Goal: Task Accomplishment & Management: Manage account settings

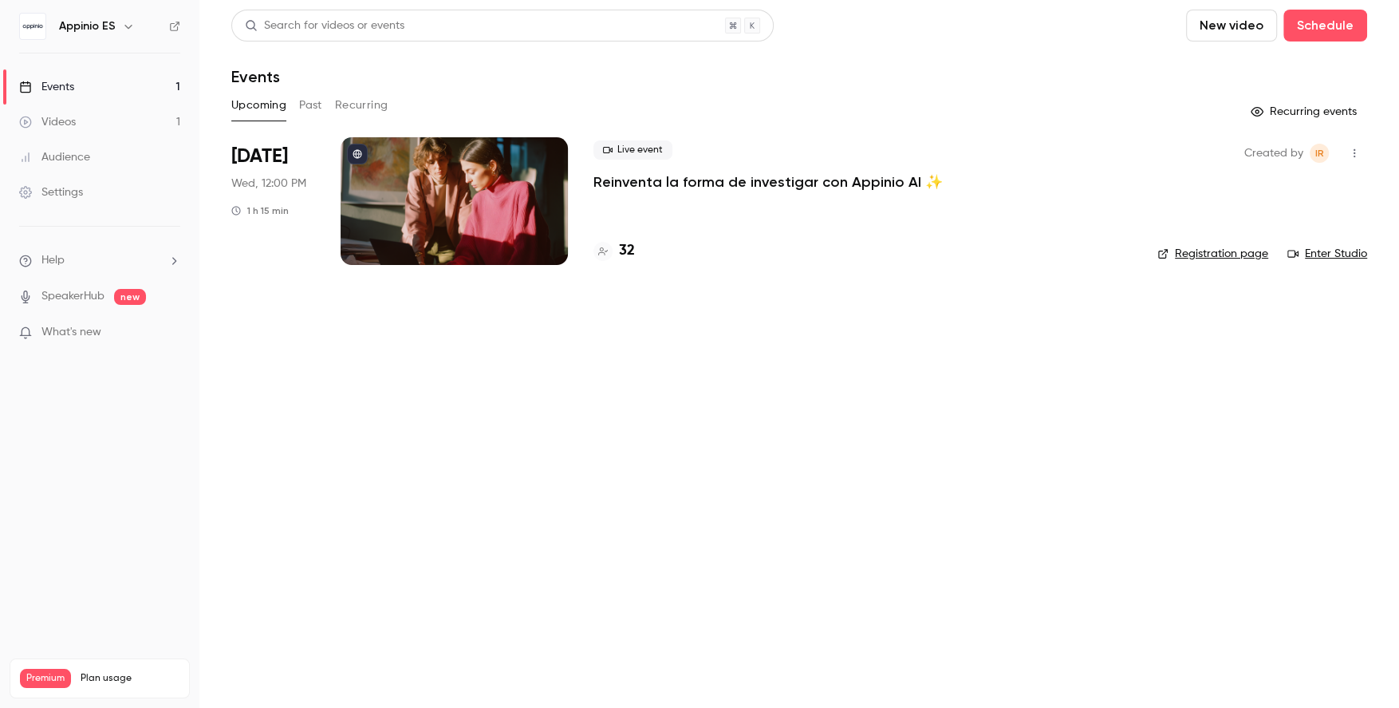
click at [328, 101] on div "Upcoming Past Recurring" at bounding box center [799, 106] width 1136 height 26
click at [302, 111] on button "Past" at bounding box center [310, 106] width 23 height 26
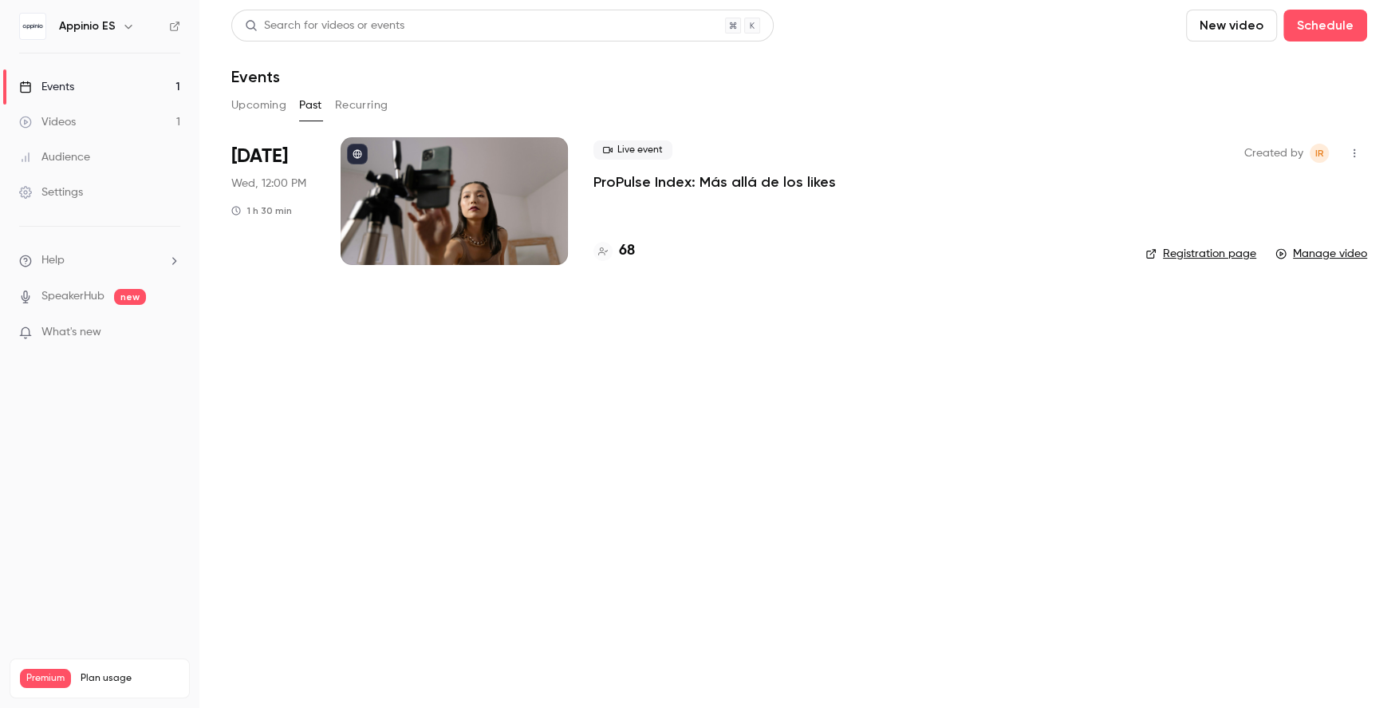
click at [439, 237] on div at bounding box center [454, 201] width 227 height 128
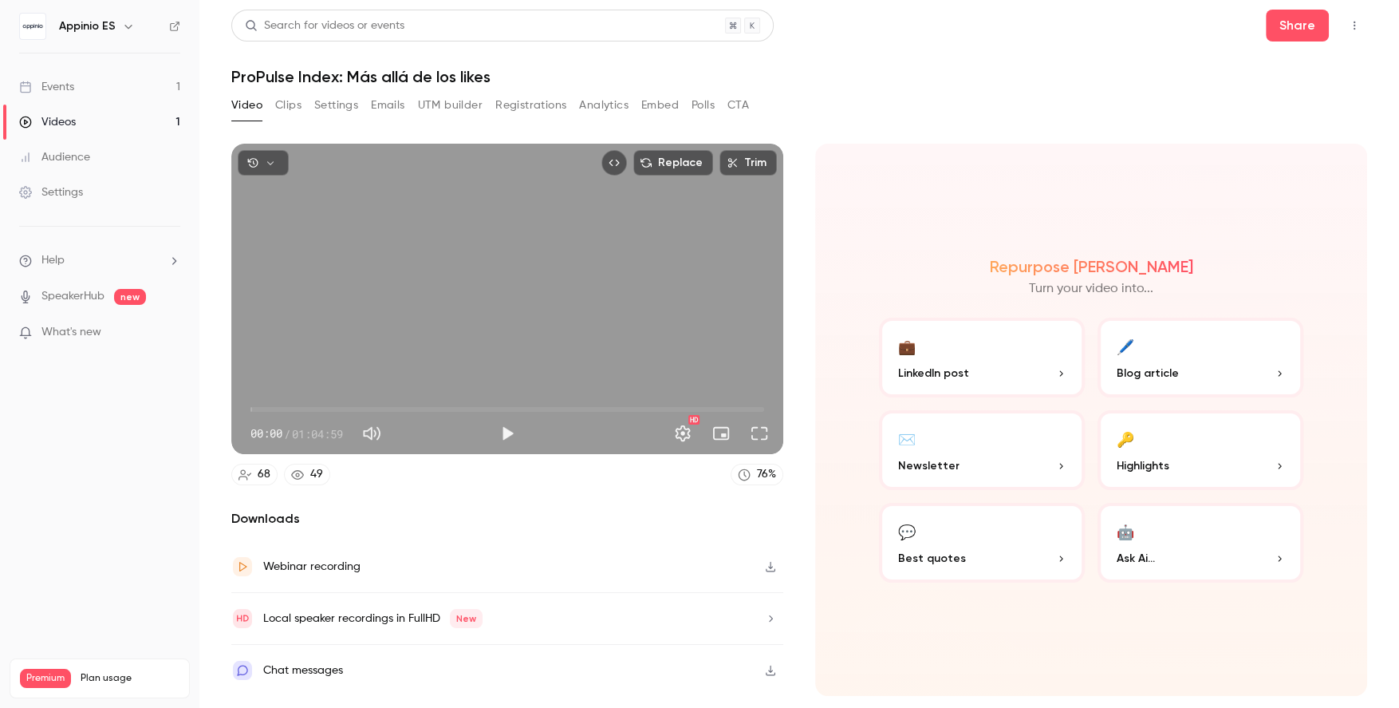
click at [542, 104] on button "Registrations" at bounding box center [530, 106] width 71 height 26
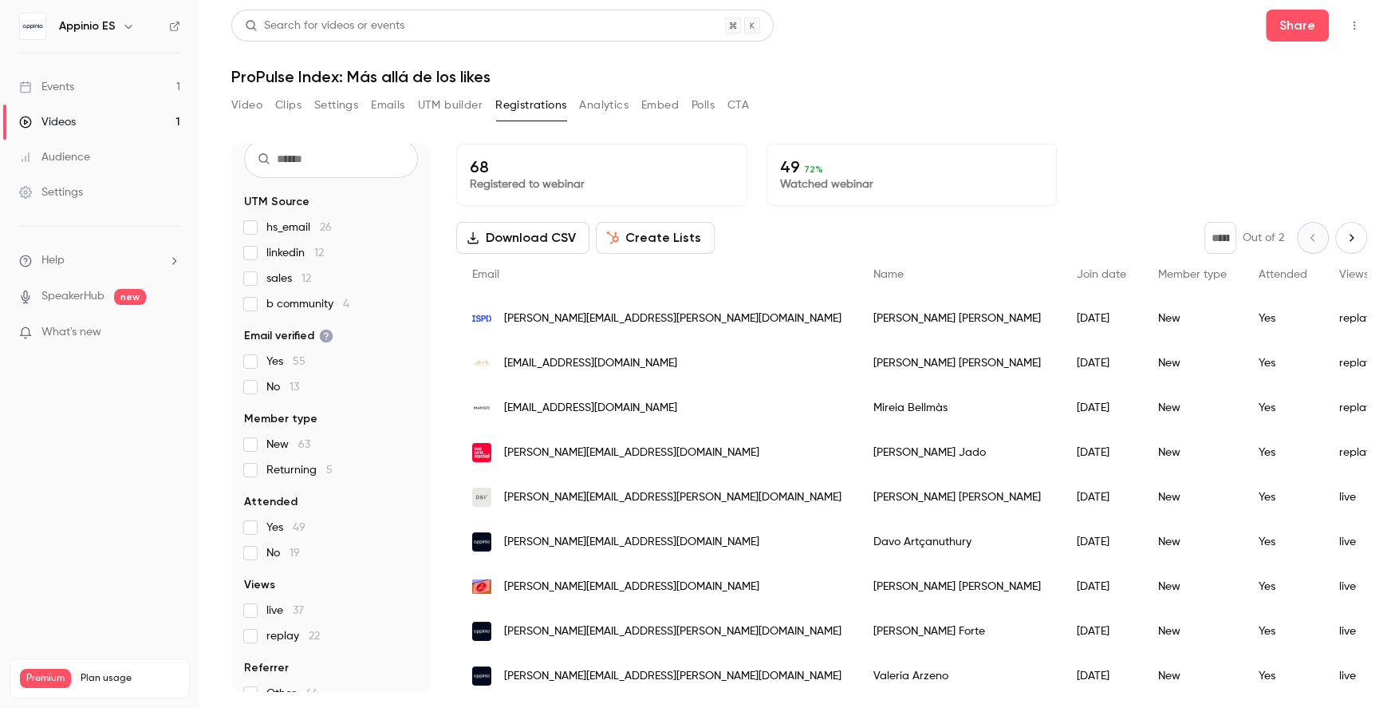
scroll to position [65, 0]
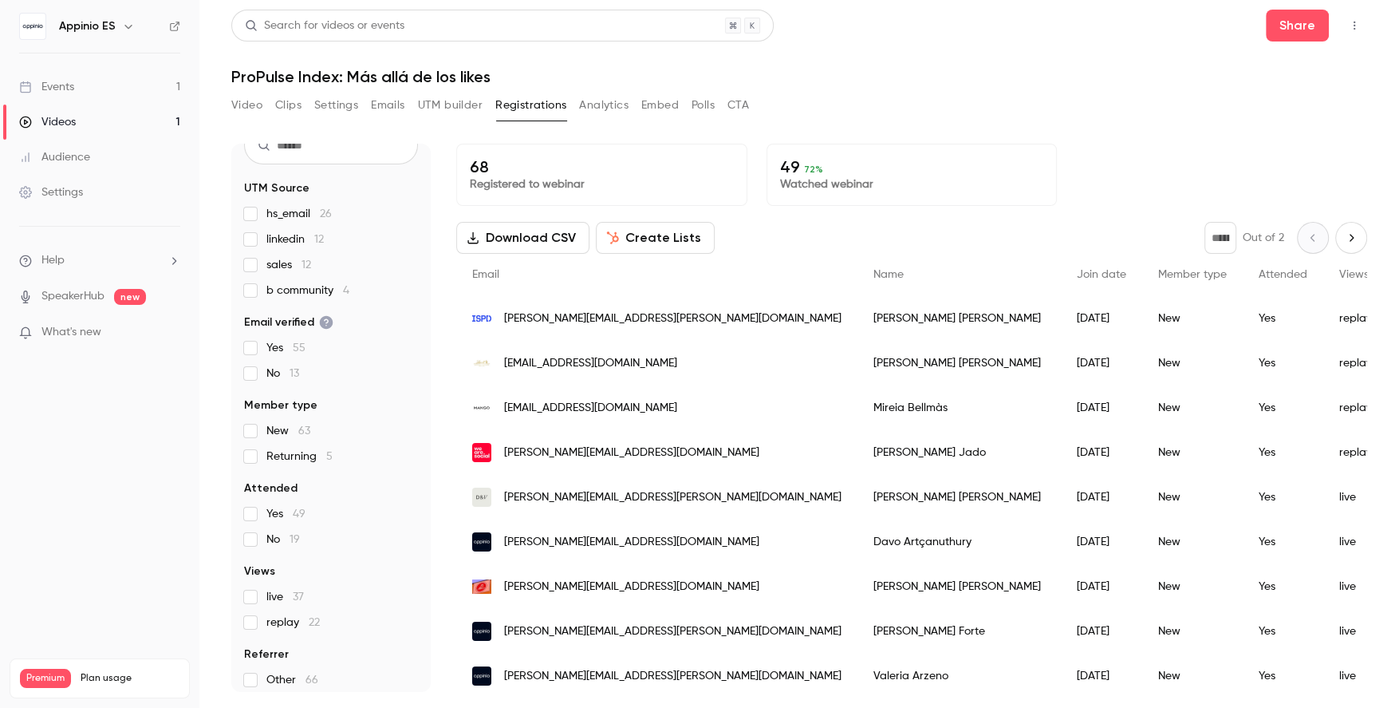
click at [283, 621] on span "replay 22" at bounding box center [292, 622] width 53 height 16
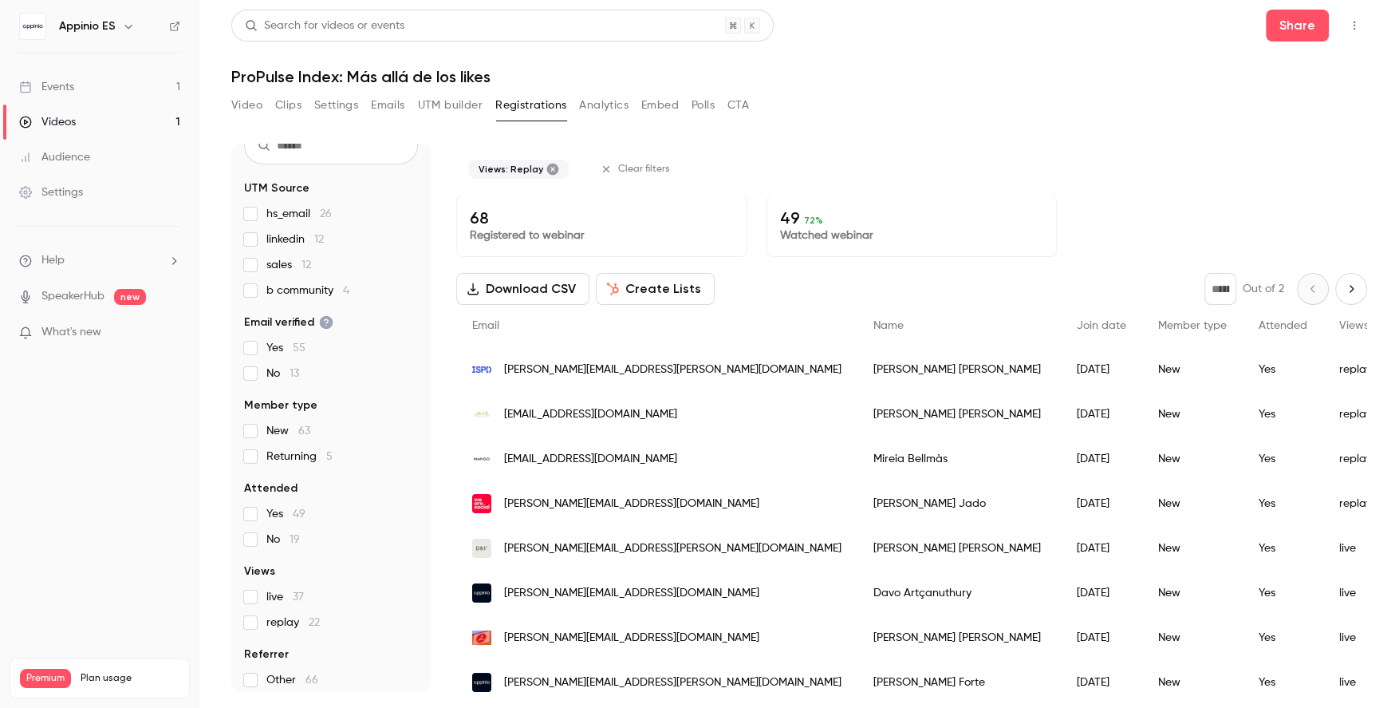
scroll to position [0, 0]
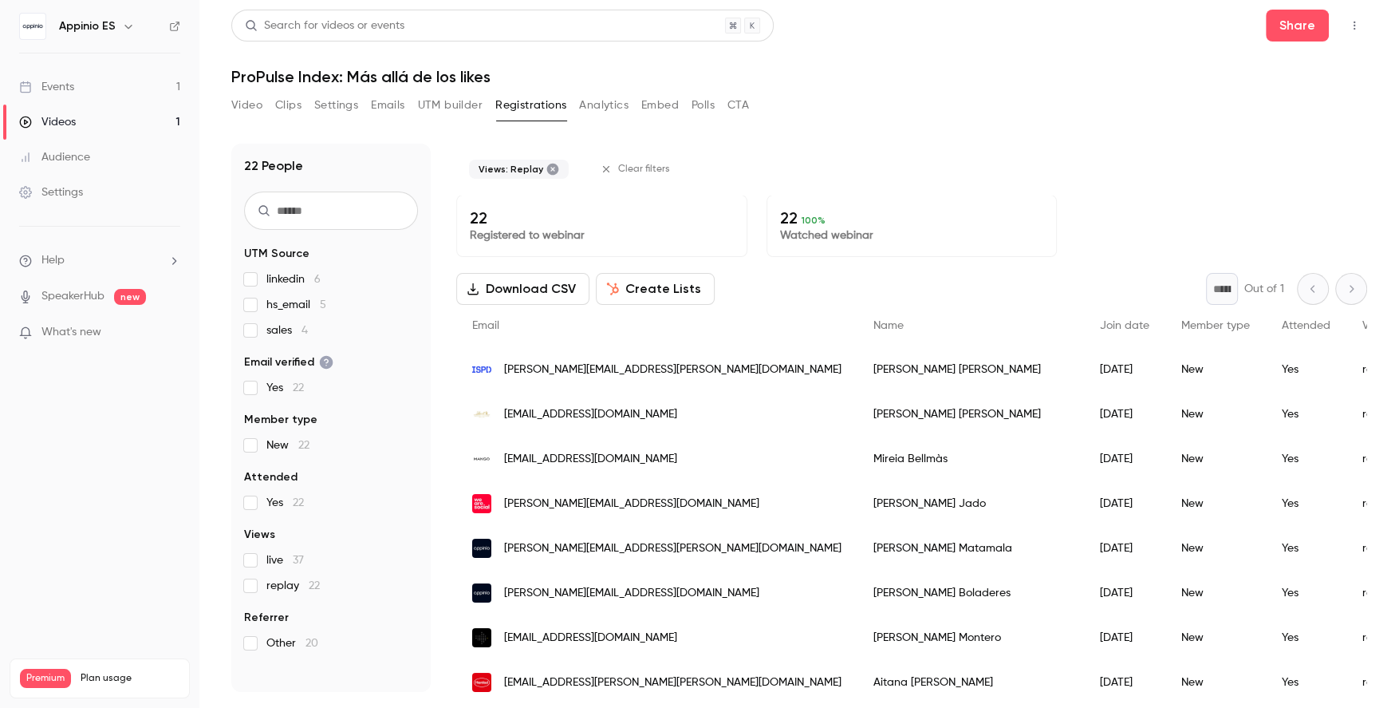
click at [283, 621] on span "Referrer" at bounding box center [266, 617] width 45 height 16
click at [277, 584] on span "replay 22" at bounding box center [292, 586] width 53 height 16
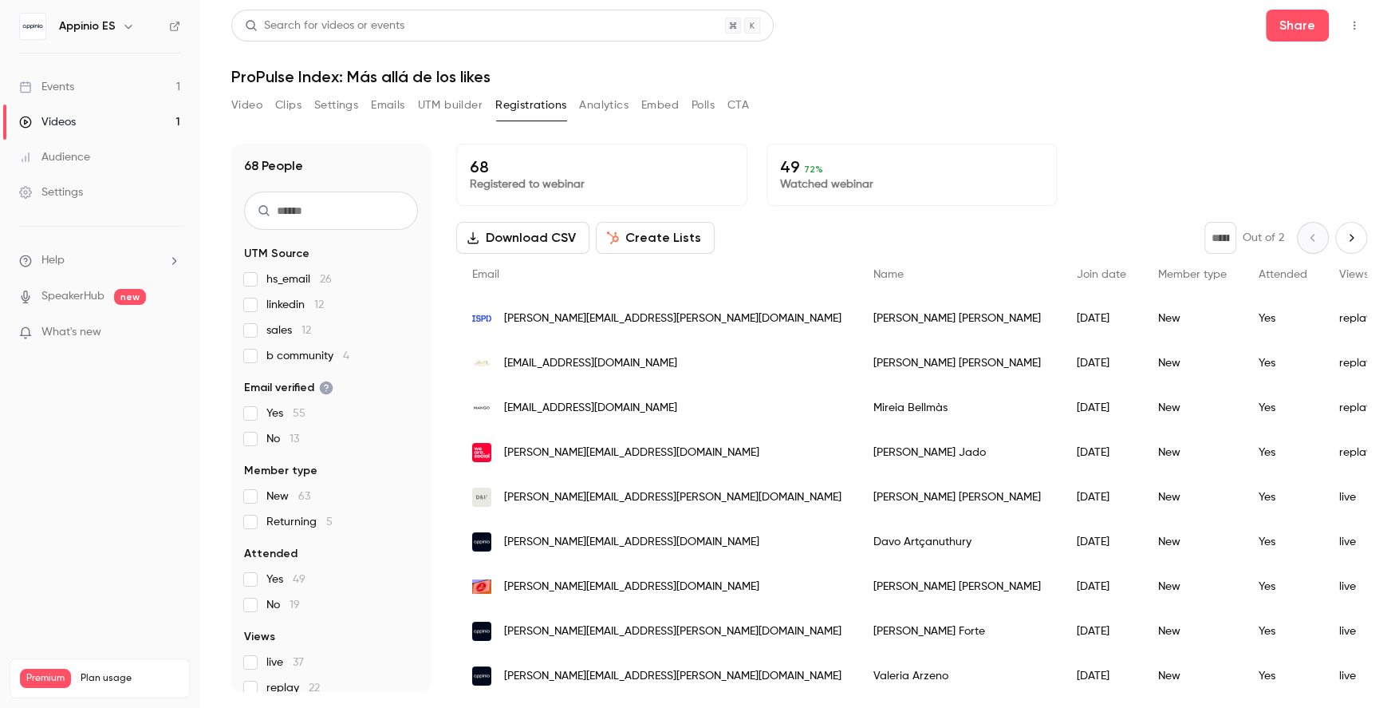
click at [289, 111] on button "Clips" at bounding box center [288, 106] width 26 height 26
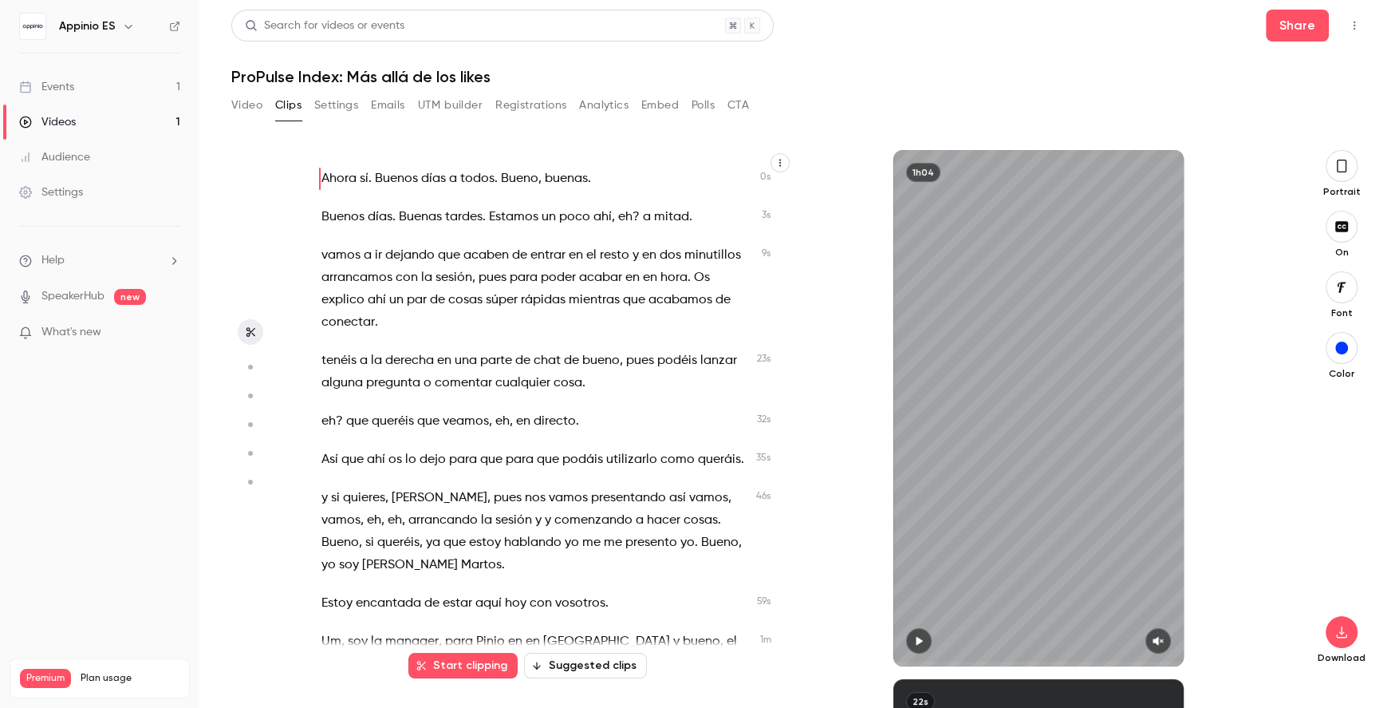
scroll to position [258, 0]
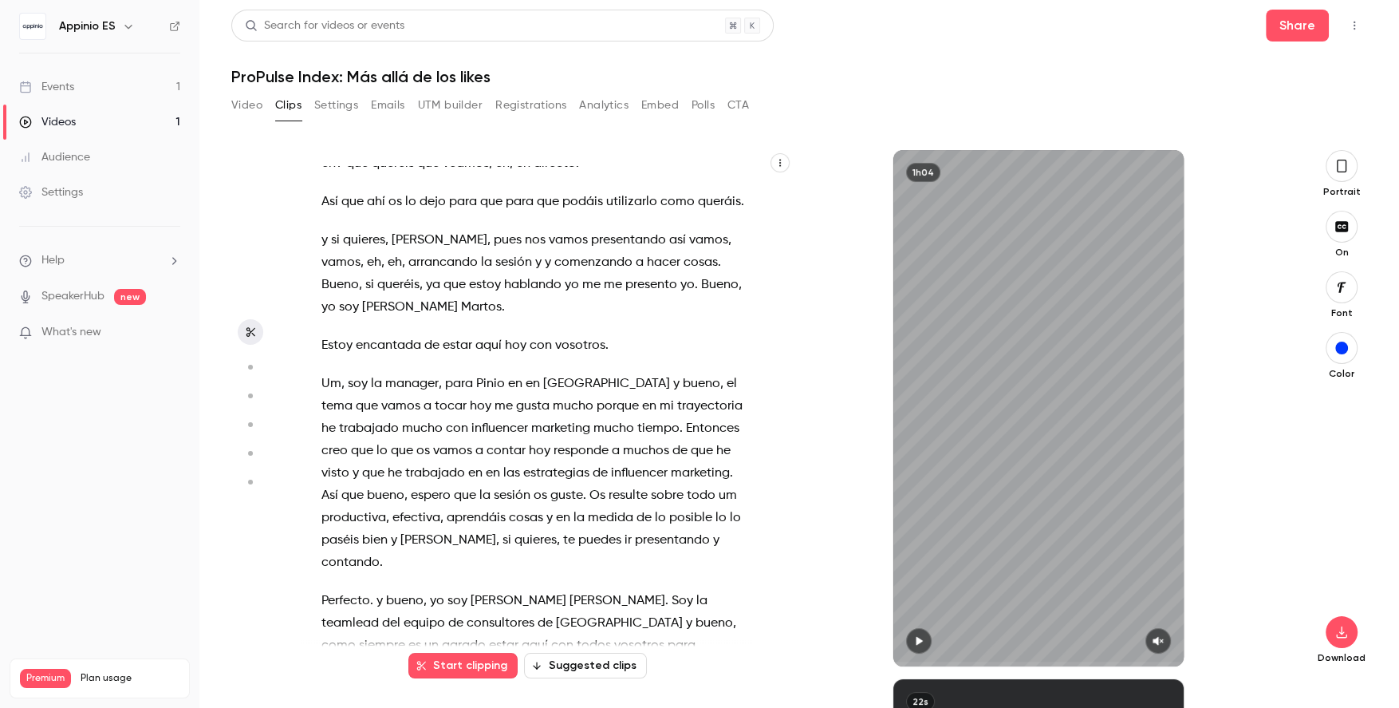
click at [591, 665] on button "Suggested clips" at bounding box center [585, 666] width 123 height 26
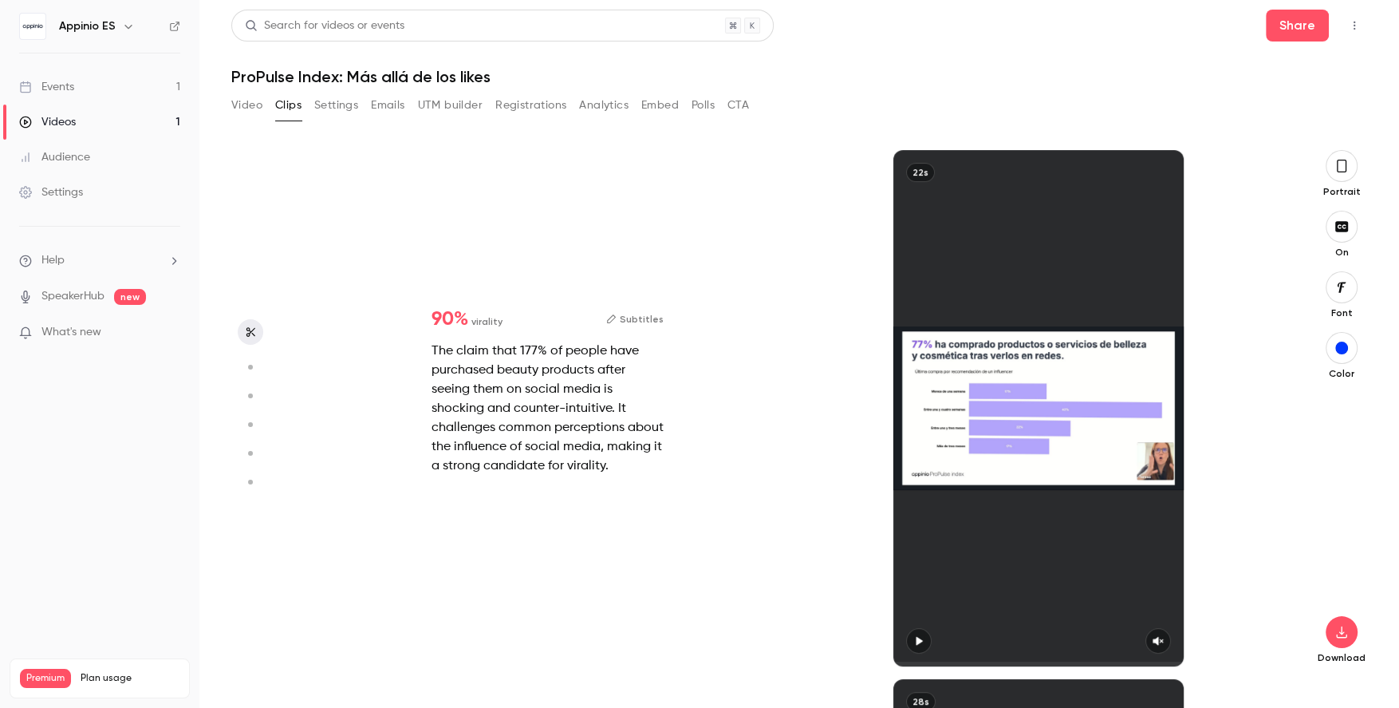
scroll to position [0, 0]
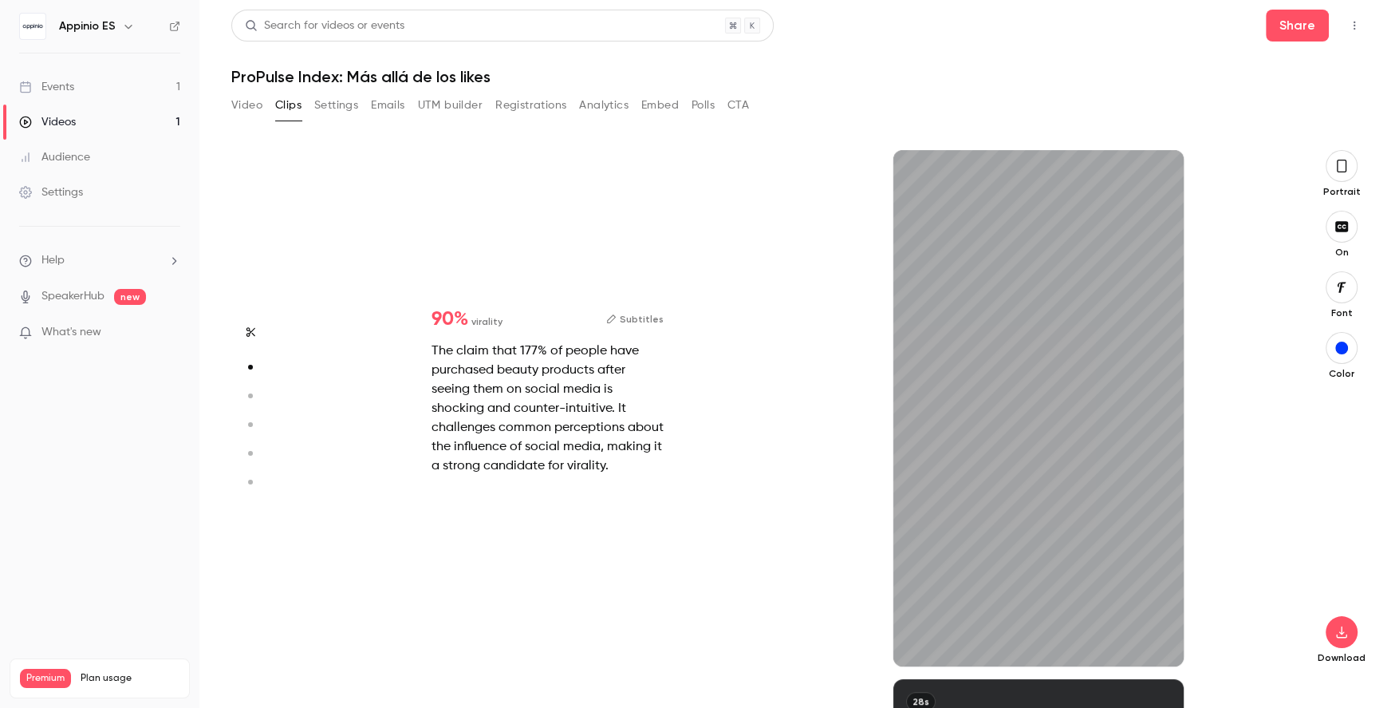
type input "*"
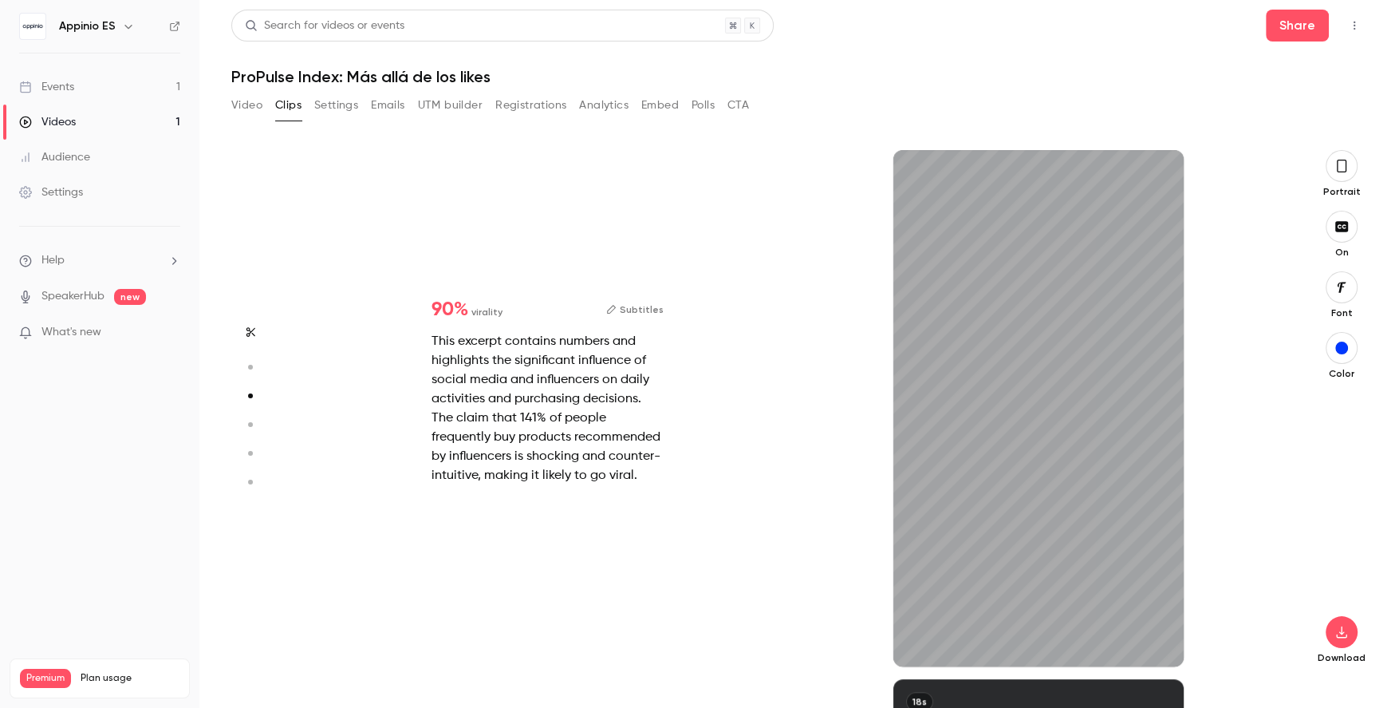
scroll to position [1058, 0]
click at [1162, 645] on icon "button" at bounding box center [1158, 640] width 13 height 11
type input "*"
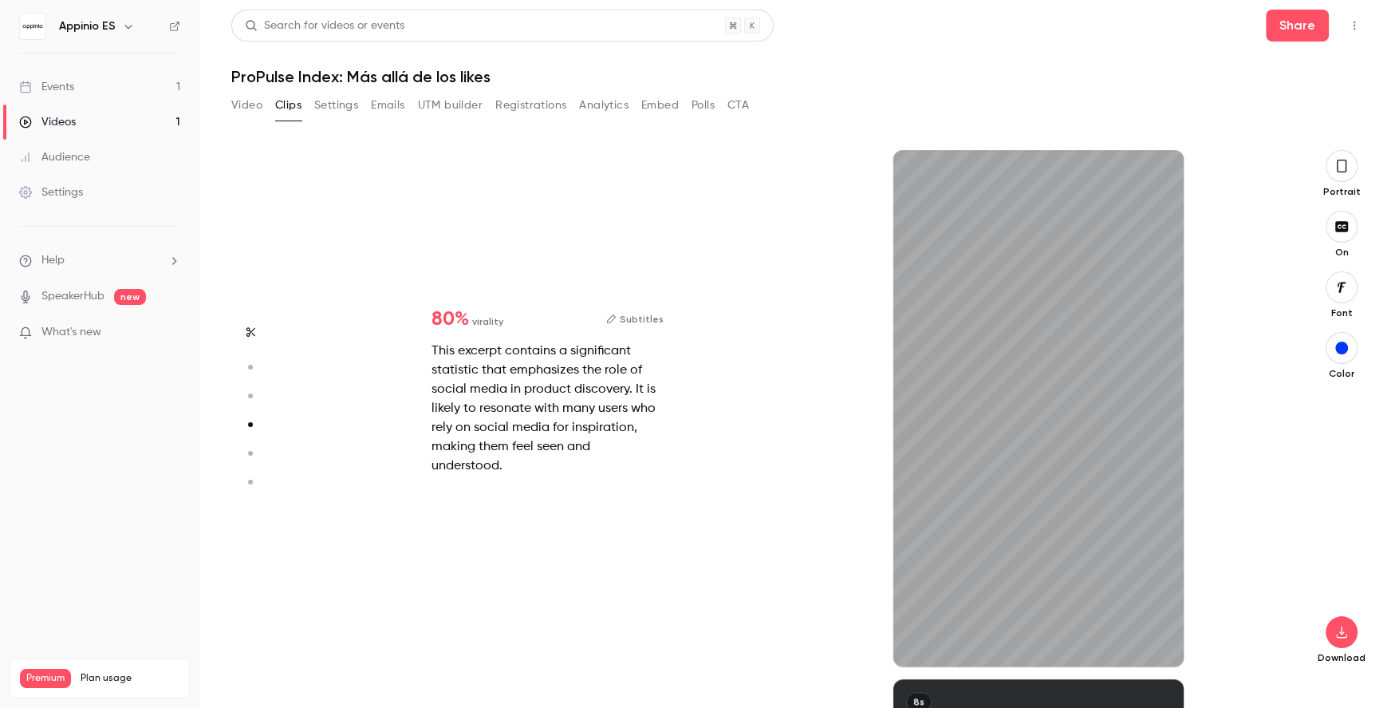
scroll to position [1587, 0]
click at [1165, 644] on button "button" at bounding box center [1159, 641] width 26 height 26
type input "*"
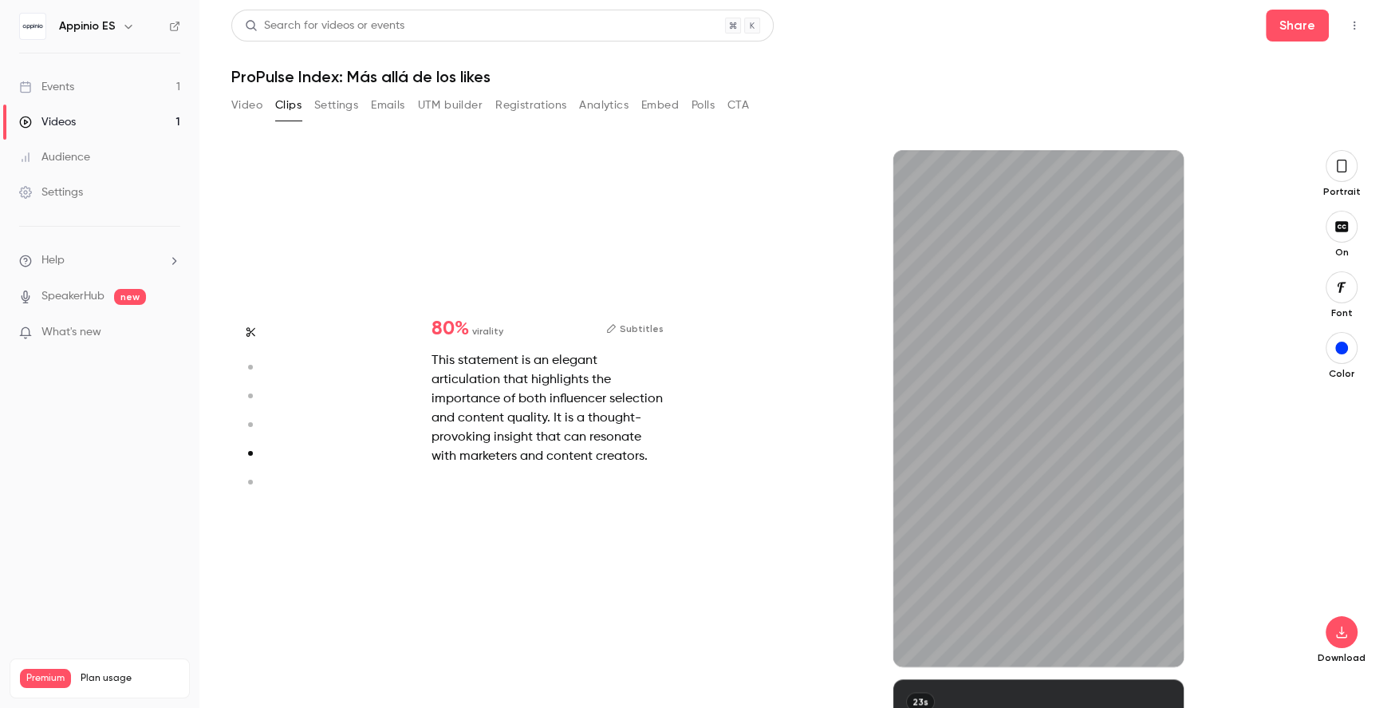
scroll to position [2116, 0]
click at [1168, 644] on button "button" at bounding box center [1159, 641] width 26 height 26
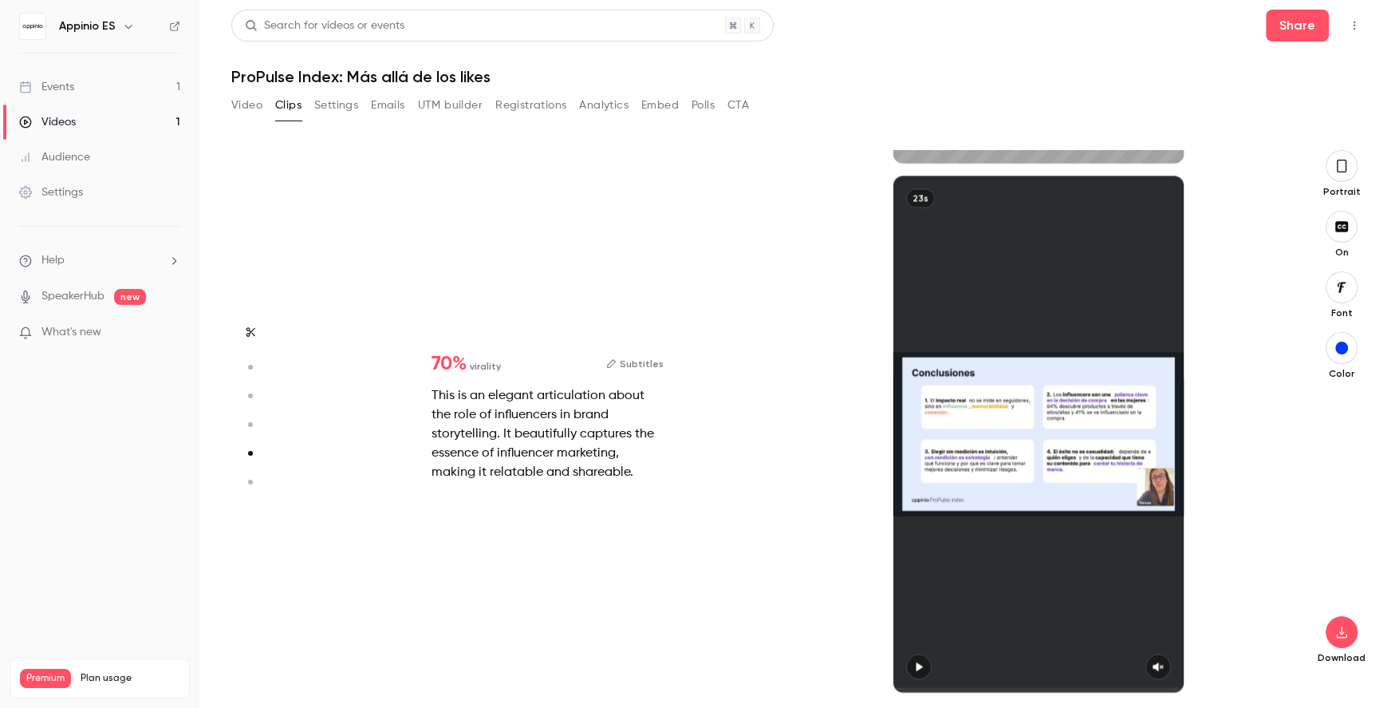
type input "*"
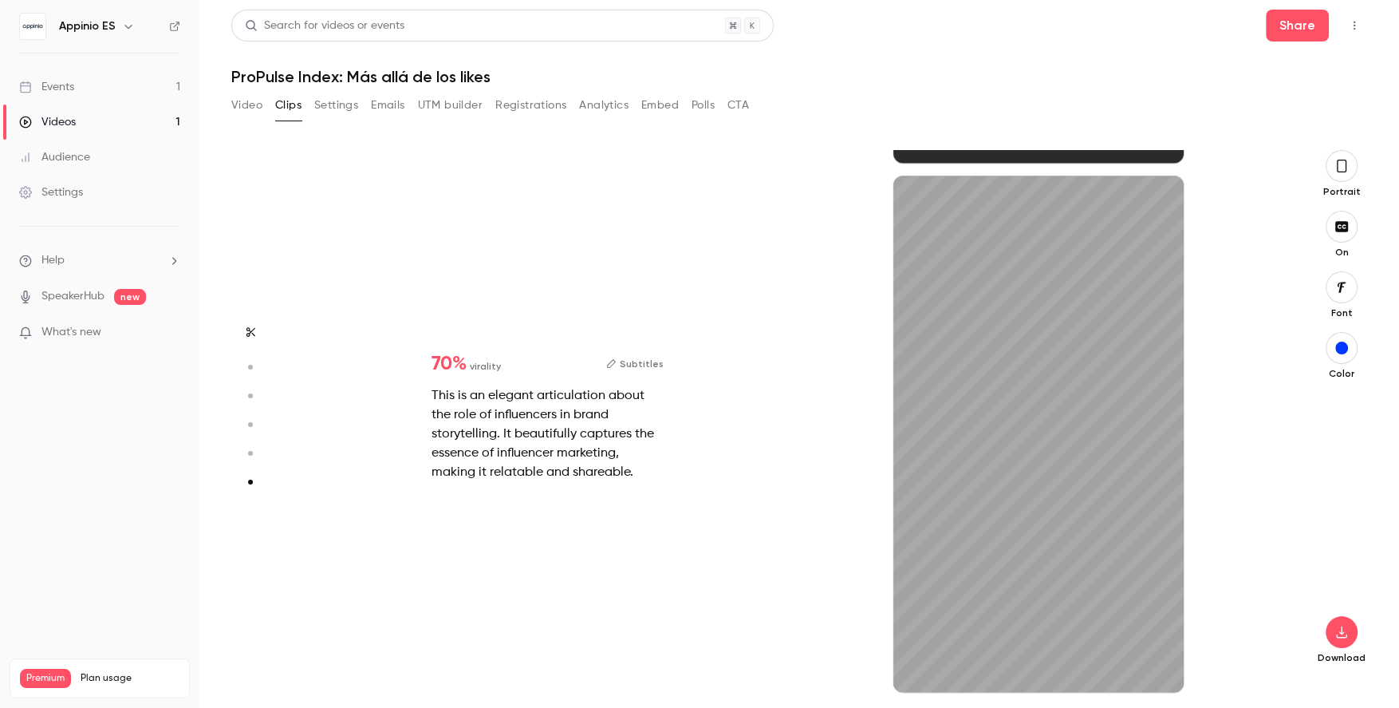
scroll to position [2621, 0]
type input "*"
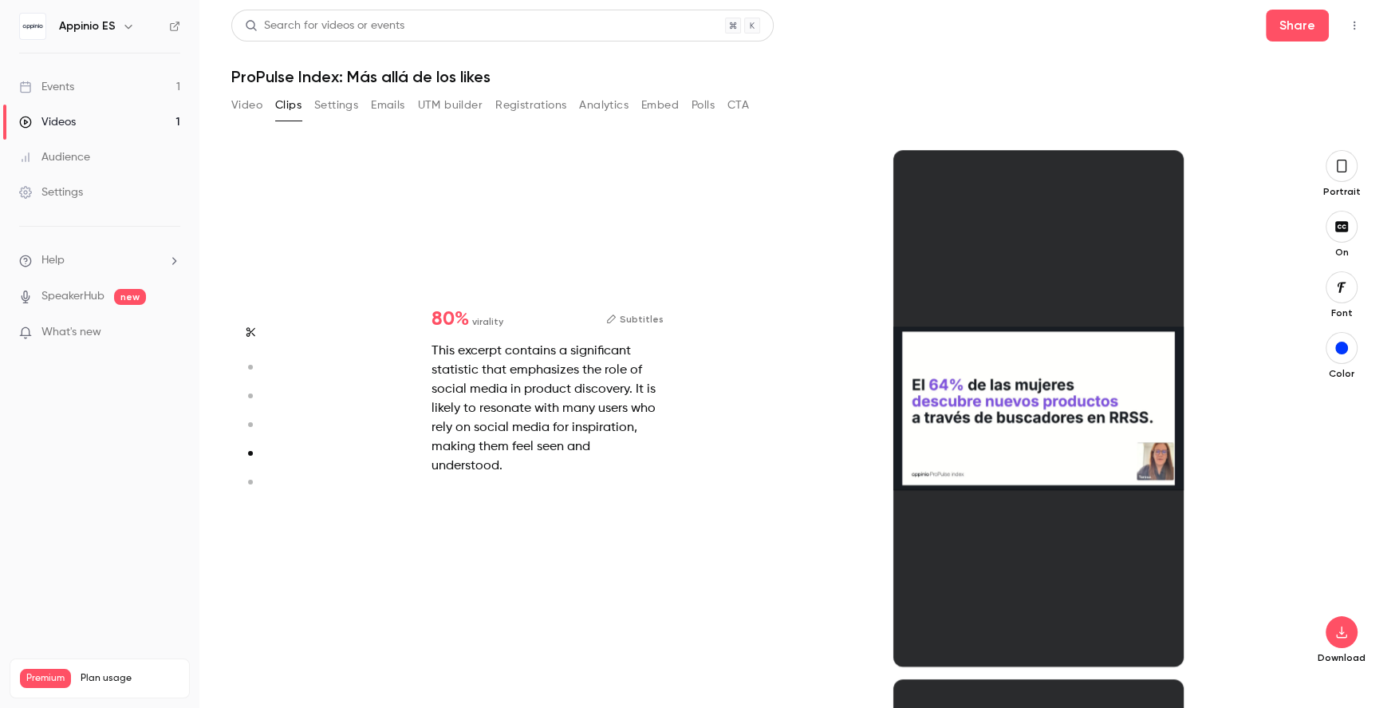
type input "*"
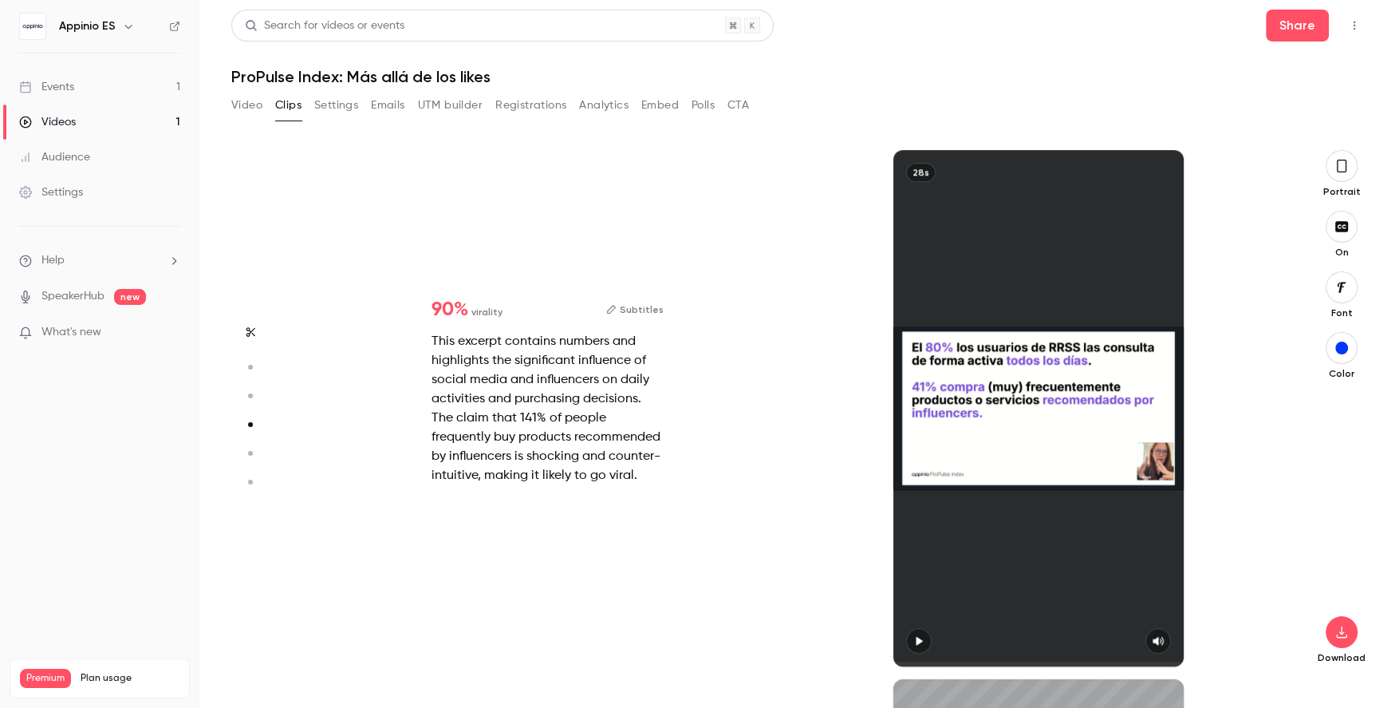
type input "*"
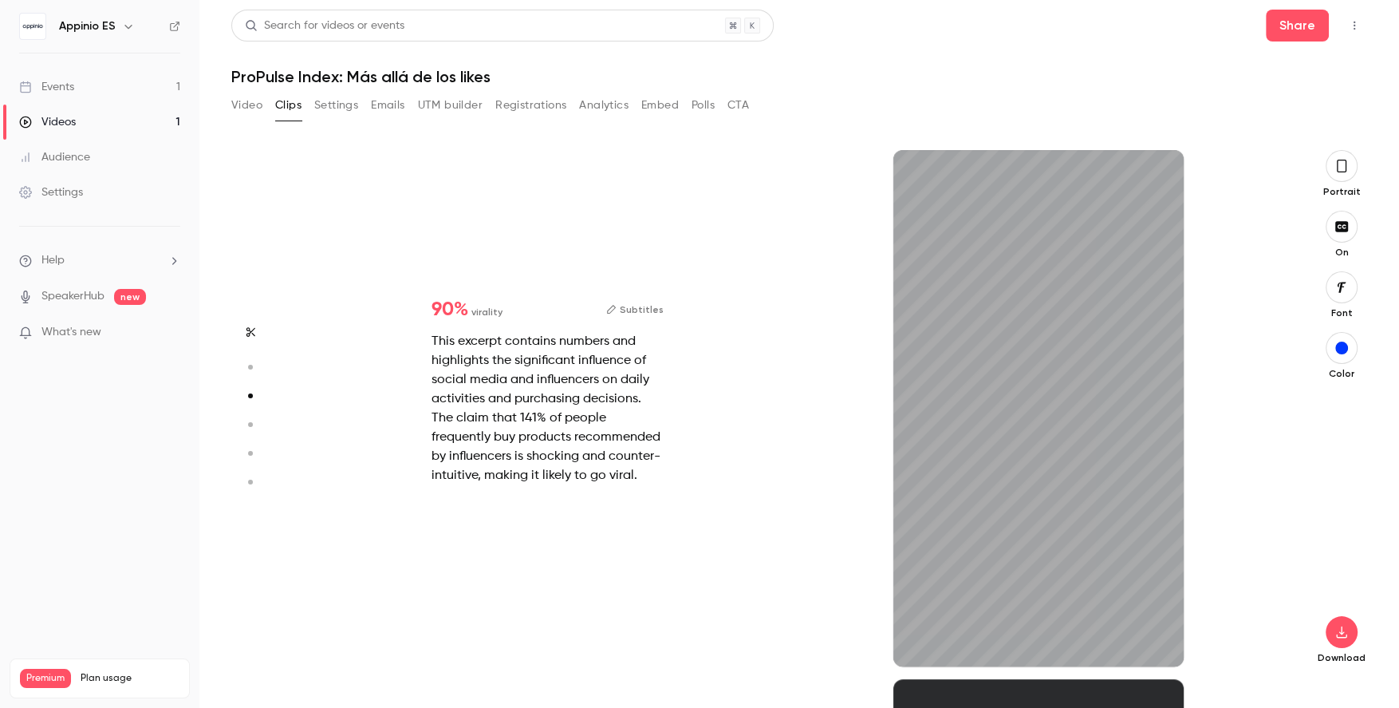
scroll to position [1058, 0]
click at [1345, 288] on icon "button" at bounding box center [1342, 287] width 18 height 13
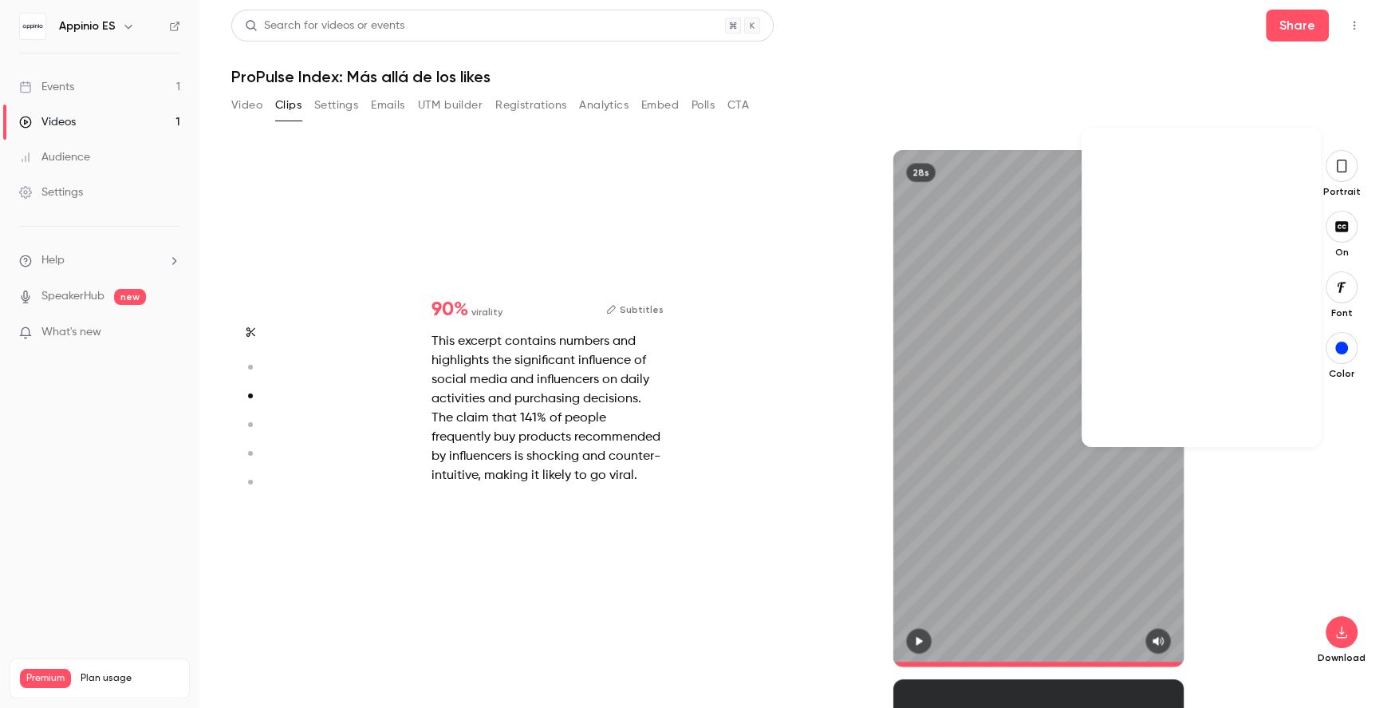
scroll to position [17894, 0]
click at [1130, 173] on div at bounding box center [1201, 182] width 214 height 21
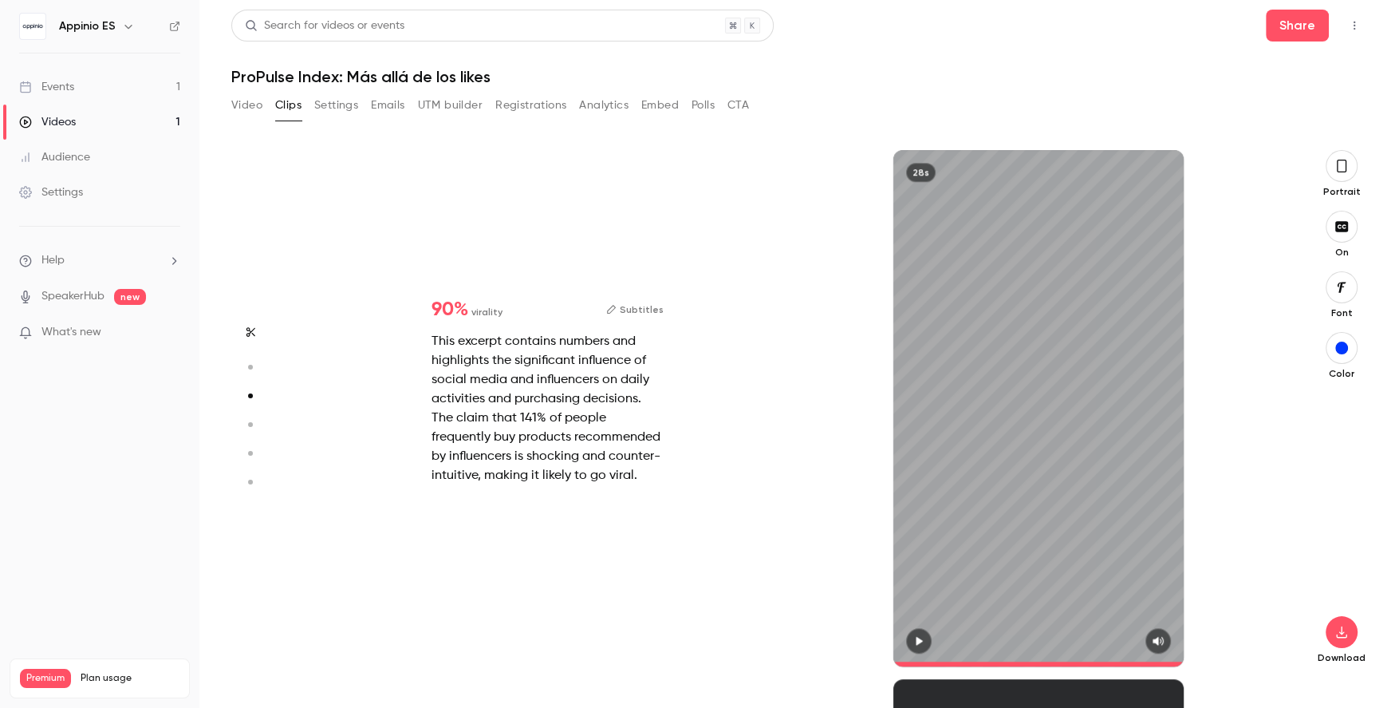
click at [638, 314] on button "Subtitles" at bounding box center [634, 309] width 57 height 19
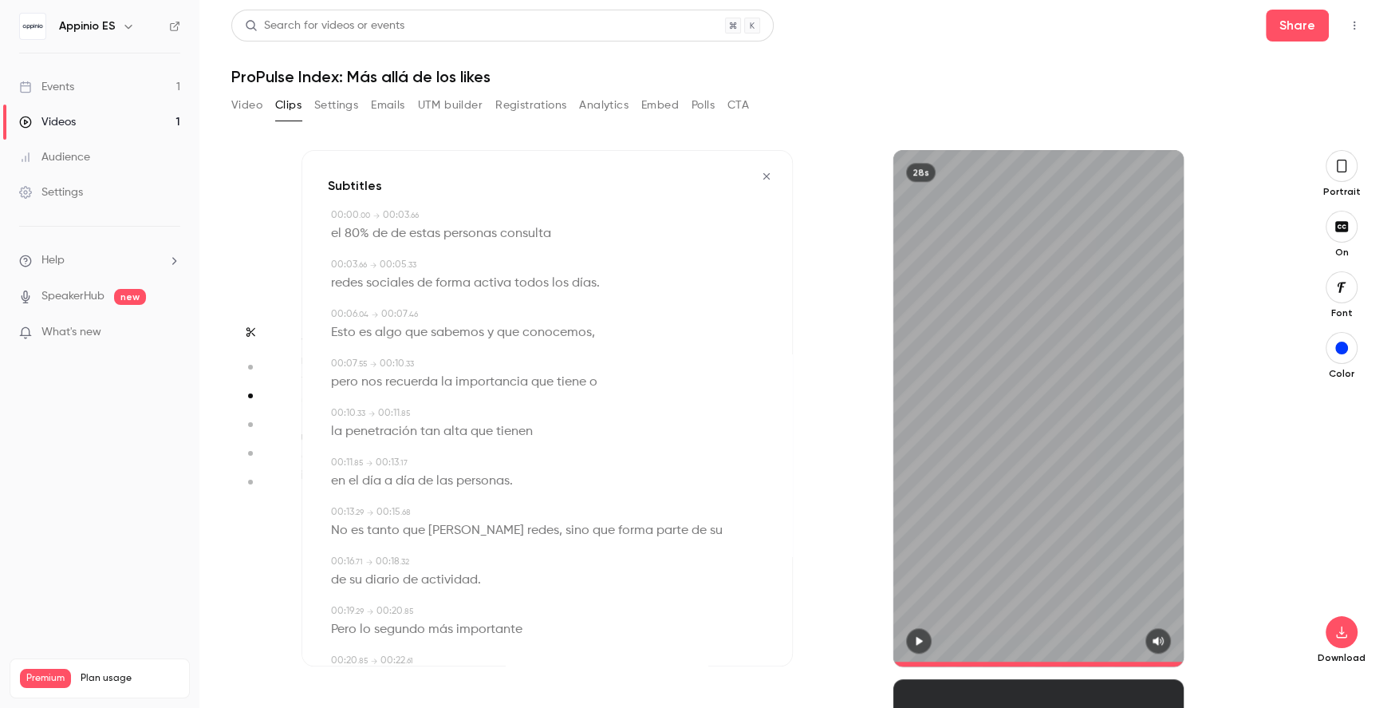
click at [401, 231] on span "de" at bounding box center [398, 234] width 15 height 22
type input "*"
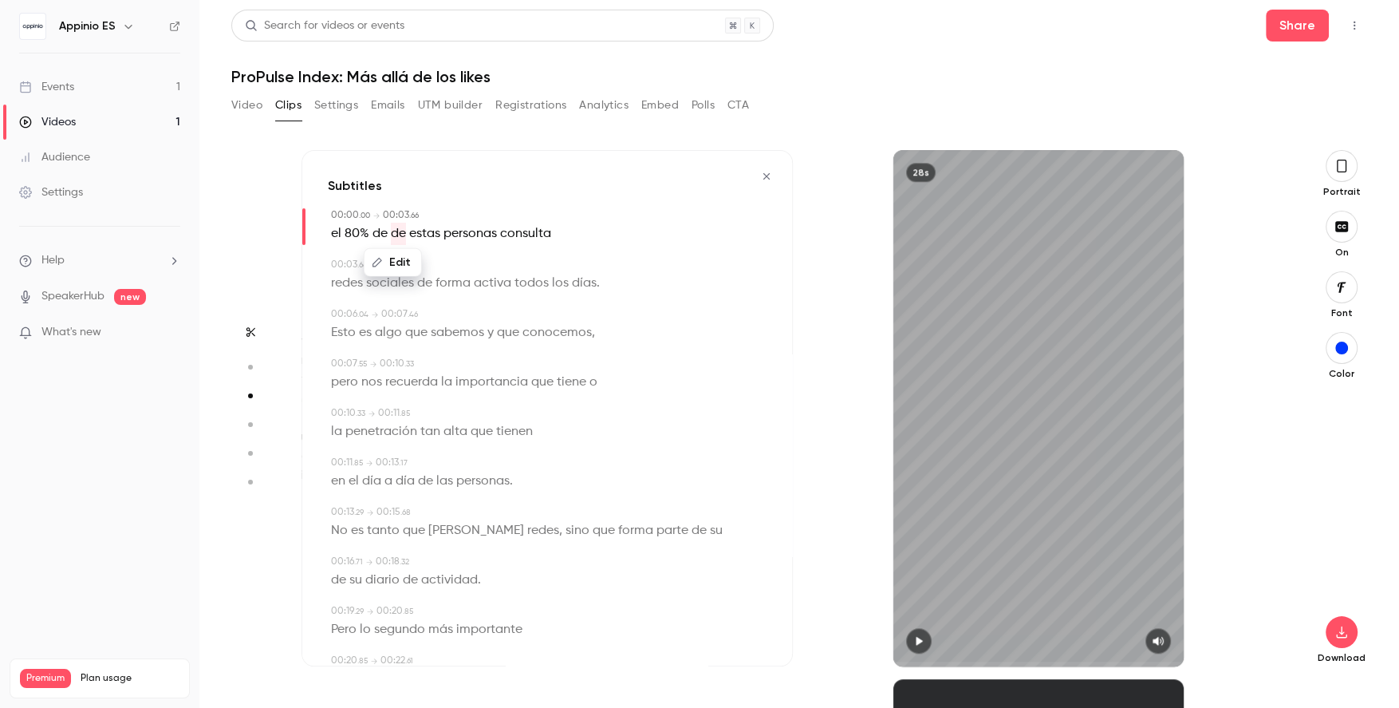
click at [335, 231] on span "el" at bounding box center [336, 234] width 10 height 22
click at [329, 260] on button "Edit" at bounding box center [330, 263] width 55 height 26
click at [311, 272] on input "**" at bounding box center [378, 268] width 144 height 32
click at [392, 270] on input "**" at bounding box center [378, 268] width 144 height 32
type input "**"
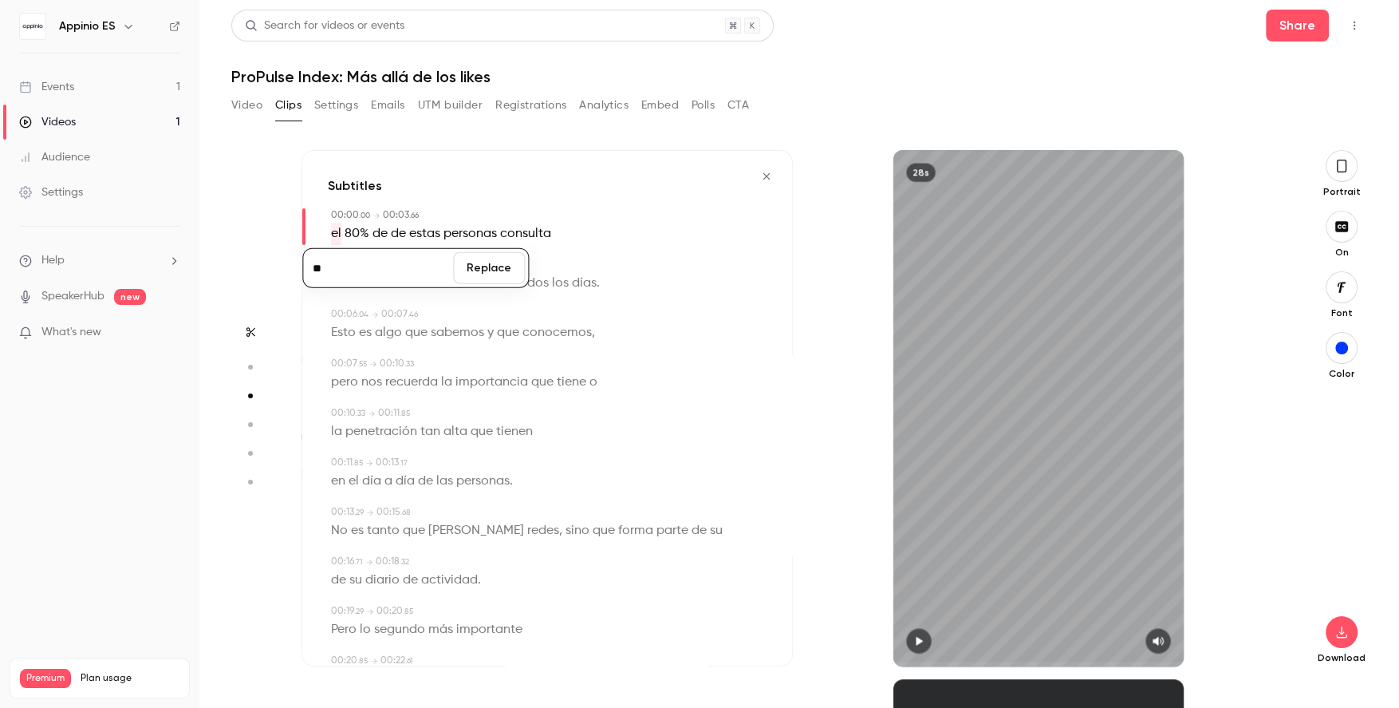
click at [493, 272] on button "Replace" at bounding box center [489, 268] width 72 height 32
click at [492, 266] on div "00:03 . 66 → 00:05 . 33" at bounding box center [549, 265] width 436 height 14
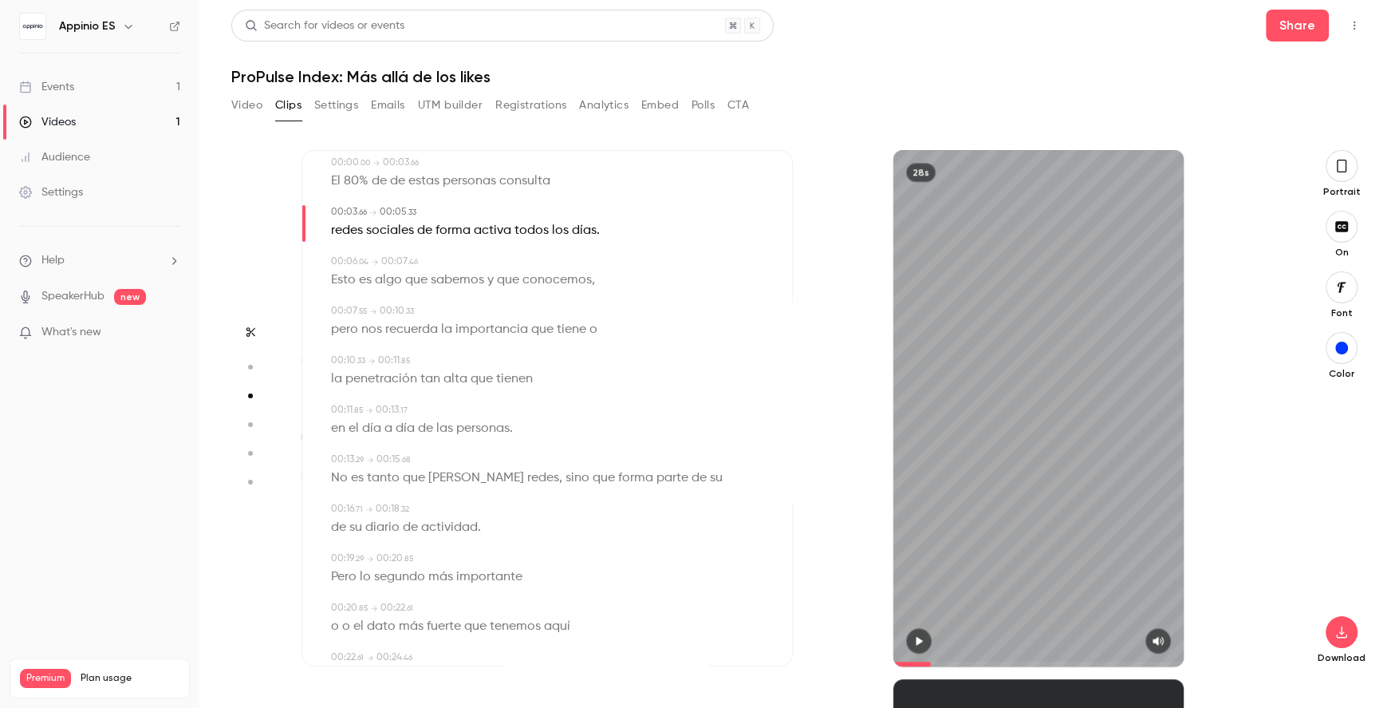
scroll to position [57, 0]
click at [520, 373] on span "tienen" at bounding box center [514, 374] width 37 height 22
type input "****"
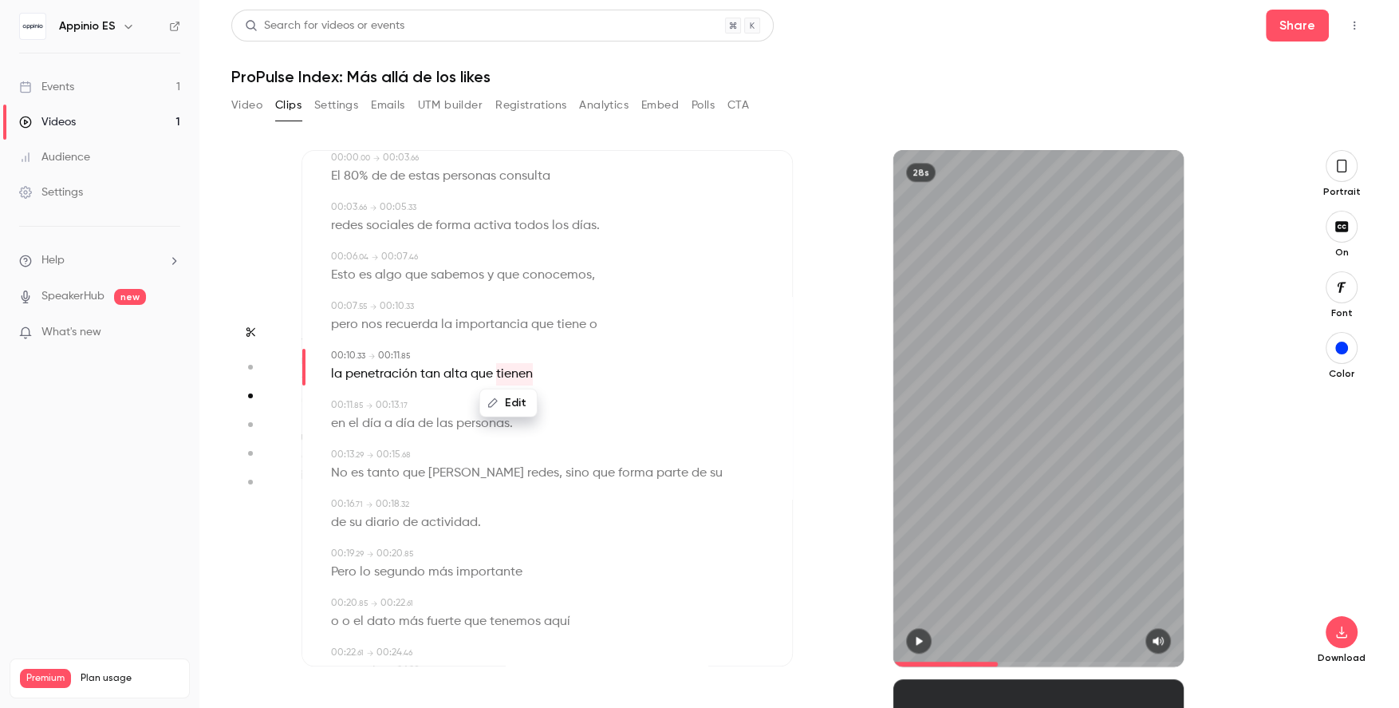
click at [514, 404] on button "Edit" at bounding box center [508, 403] width 55 height 26
click at [504, 412] on input "******" at bounding box center [478, 408] width 144 height 32
click at [654, 376] on div "***** Replace la penetración tan alta que tienen" at bounding box center [549, 374] width 436 height 22
click at [529, 414] on input "*****" at bounding box center [478, 408] width 144 height 32
type input "******"
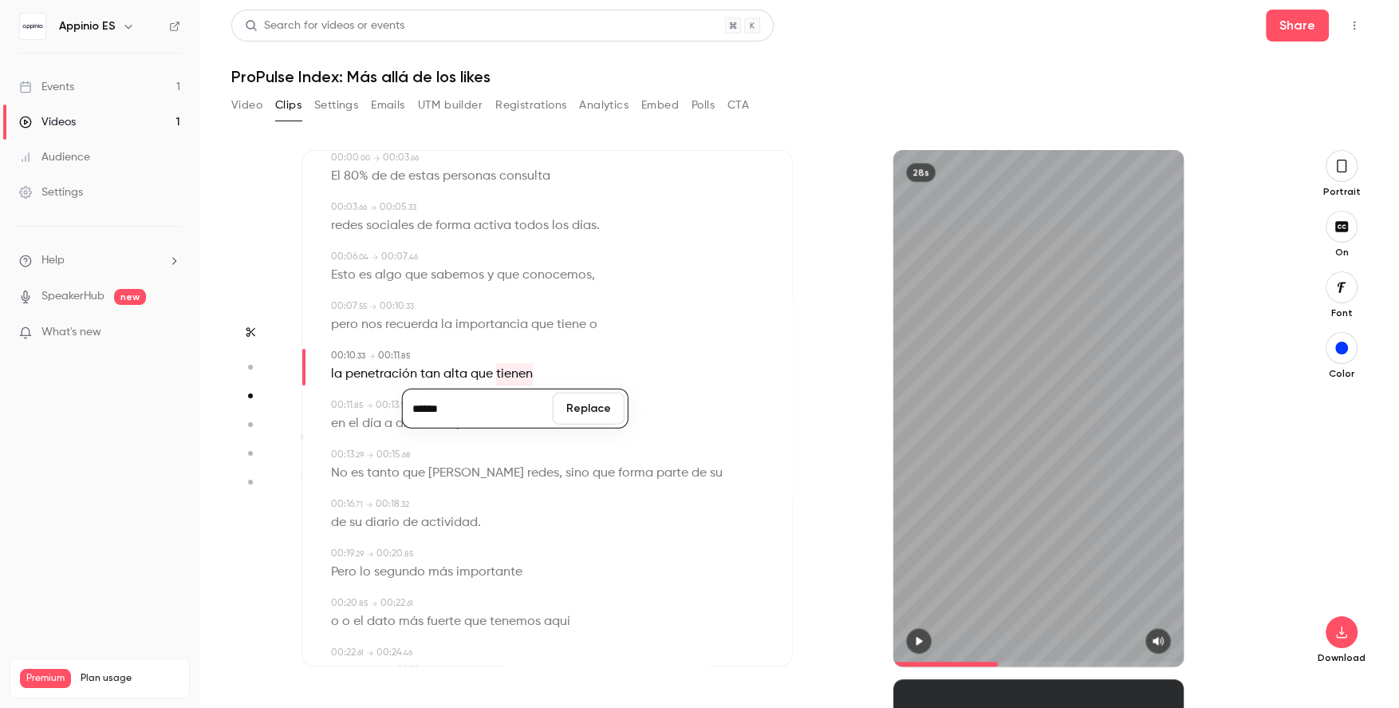
click at [577, 410] on button "Replace" at bounding box center [589, 408] width 72 height 32
click at [344, 475] on span "No" at bounding box center [339, 473] width 17 height 22
type input "****"
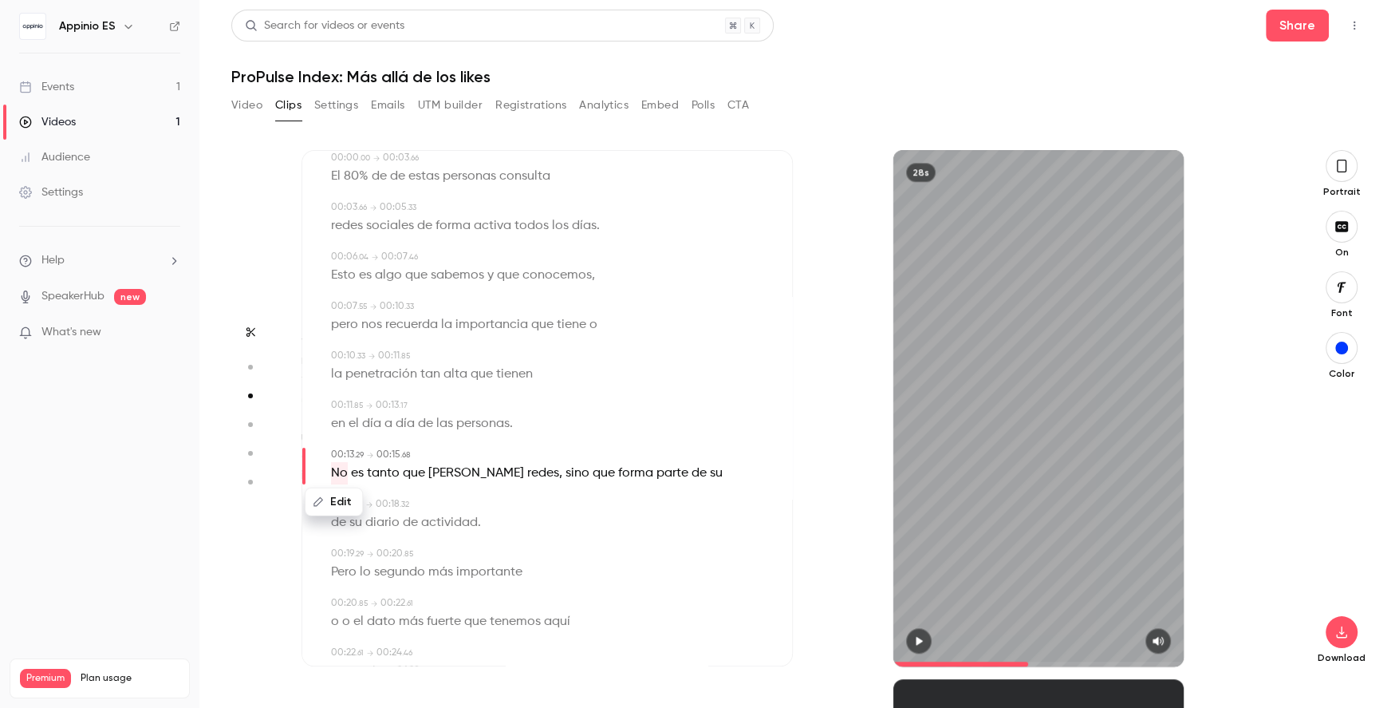
click at [618, 472] on span "forma" at bounding box center [635, 473] width 35 height 22
click at [582, 503] on button "Edit" at bounding box center [577, 502] width 55 height 26
click at [558, 501] on input "*****" at bounding box center [547, 507] width 144 height 32
type input "******"
click at [651, 499] on button "Replace" at bounding box center [657, 507] width 72 height 32
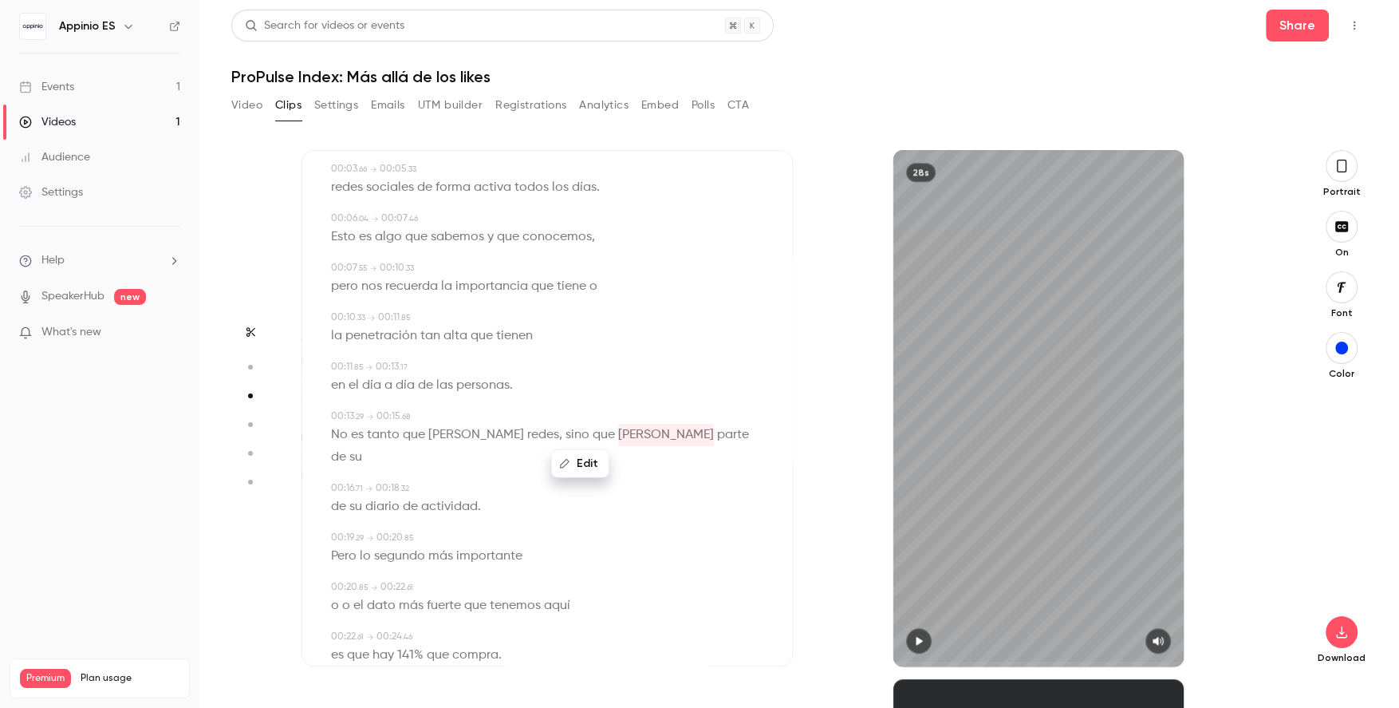
scroll to position [160, 0]
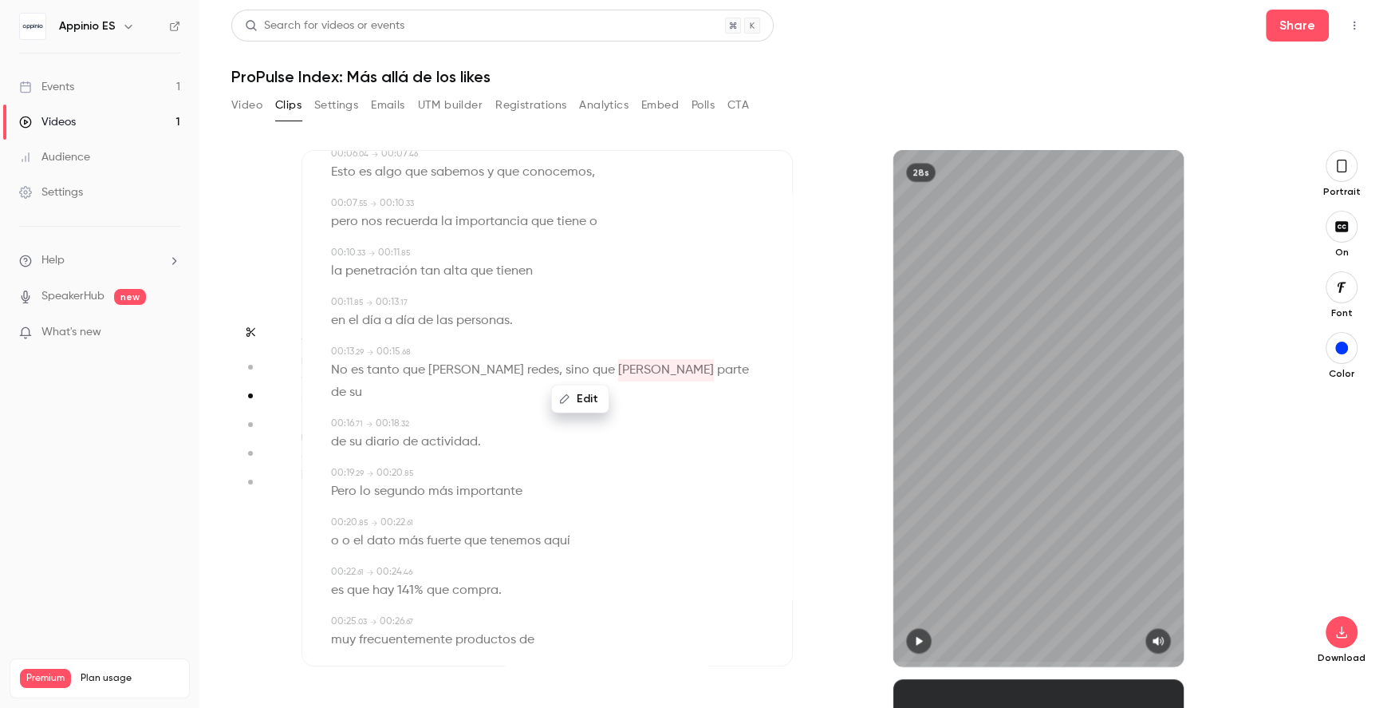
click at [341, 480] on span "Pero" at bounding box center [344, 491] width 26 height 22
click at [920, 645] on icon "button" at bounding box center [919, 640] width 13 height 11
click at [342, 530] on span "o" at bounding box center [346, 541] width 8 height 22
type input "****"
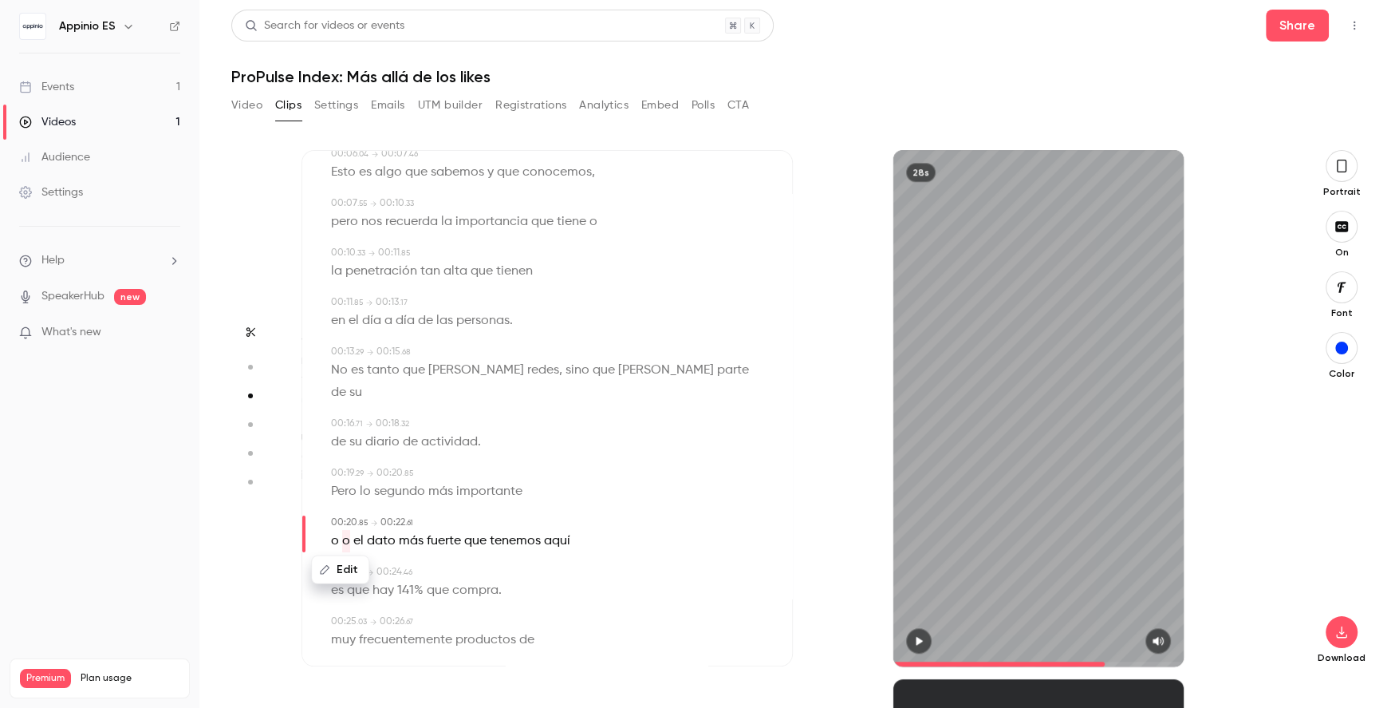
click at [341, 557] on button "Edit" at bounding box center [340, 570] width 55 height 26
click at [339, 559] on input "*" at bounding box center [378, 575] width 144 height 32
click at [339, 534] on span at bounding box center [340, 540] width 3 height 13
click at [333, 557] on button "Edit" at bounding box center [329, 570] width 55 height 26
click at [476, 559] on button "Replace" at bounding box center [489, 575] width 72 height 32
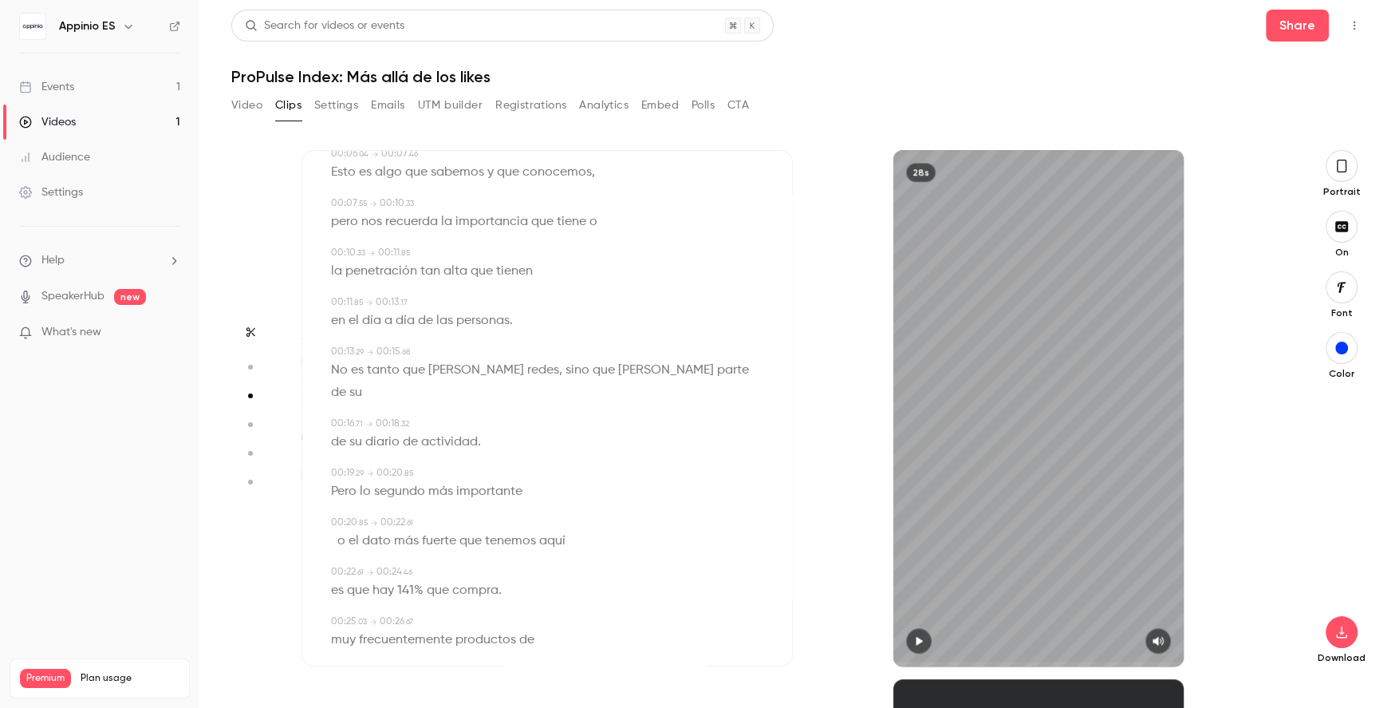
click at [371, 485] on span at bounding box center [372, 491] width 3 height 13
click at [917, 634] on button "button" at bounding box center [919, 641] width 26 height 26
click at [397, 579] on span "141%" at bounding box center [410, 590] width 26 height 22
type input "****"
click at [402, 606] on button "Edit" at bounding box center [405, 619] width 55 height 26
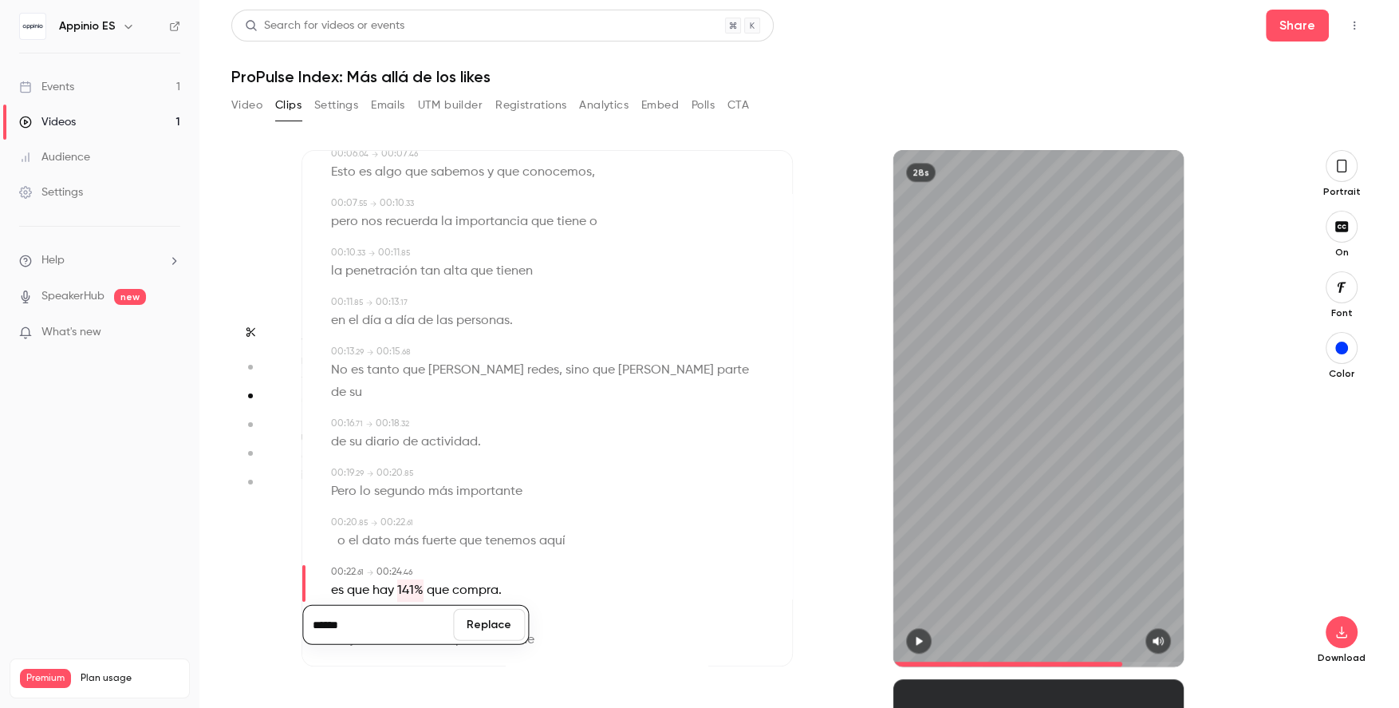
type input "******"
click at [472, 609] on button "Replace" at bounding box center [489, 625] width 72 height 32
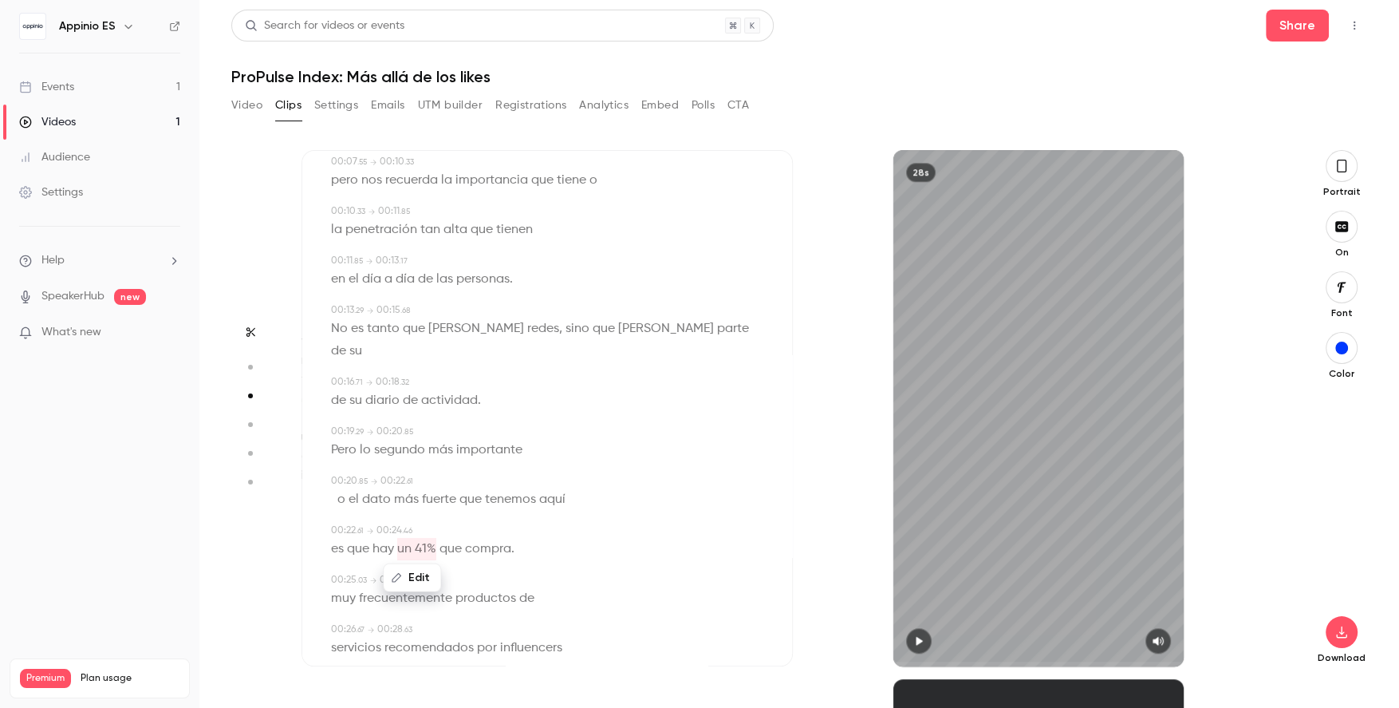
scroll to position [203, 0]
click at [505, 536] on span "compra" at bounding box center [488, 547] width 46 height 22
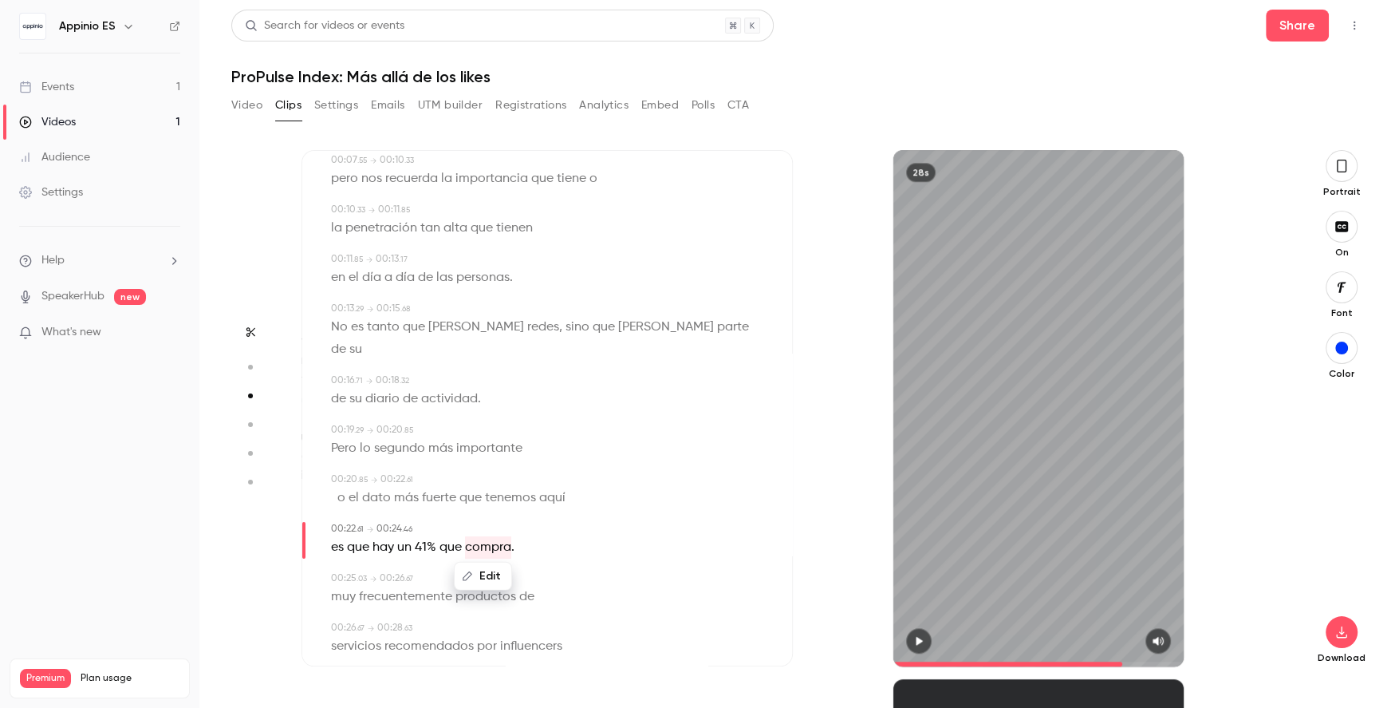
click at [474, 563] on button "Edit" at bounding box center [483, 576] width 55 height 26
click at [548, 536] on div "****** Replace es que hay un 41% que compra ." at bounding box center [549, 547] width 436 height 22
click at [512, 536] on span "." at bounding box center [512, 547] width 3 height 22
click at [918, 636] on icon "button" at bounding box center [919, 640] width 13 height 11
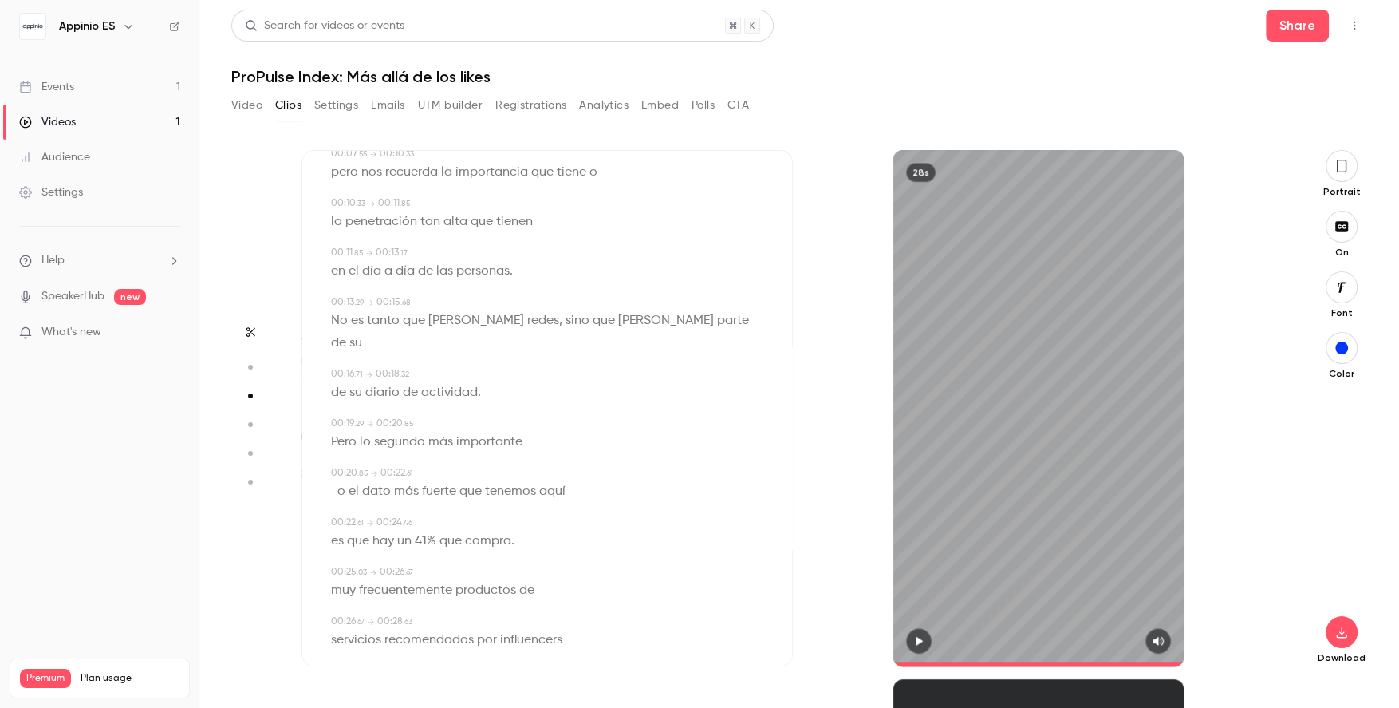
scroll to position [0, 0]
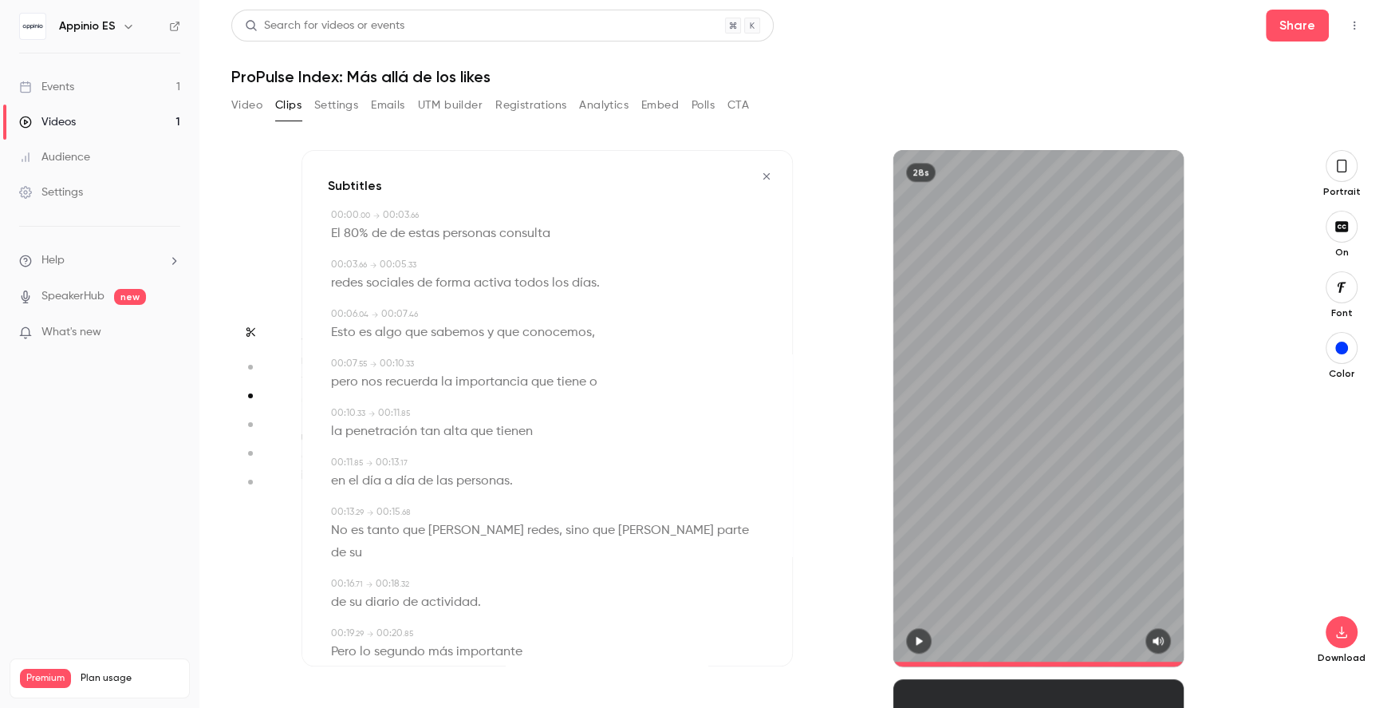
click at [917, 639] on icon "button" at bounding box center [920, 641] width 6 height 9
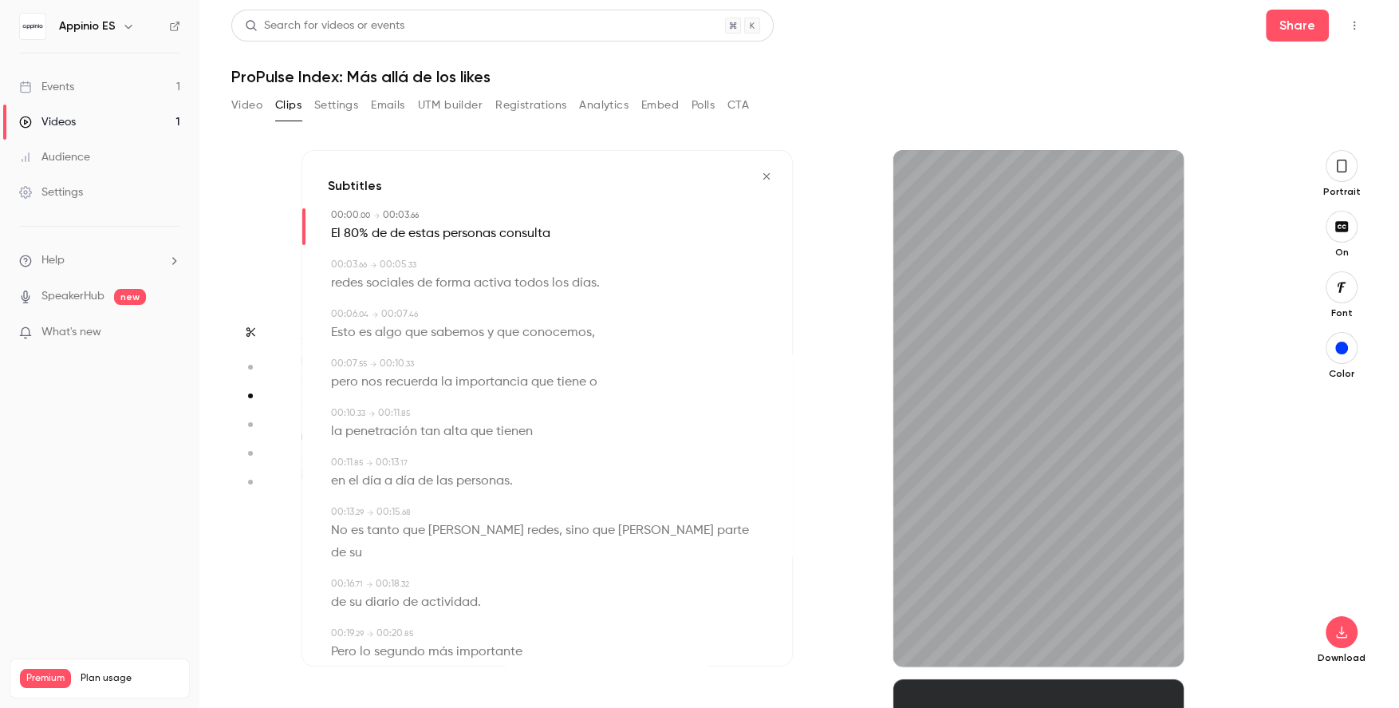
click at [397, 229] on span "de" at bounding box center [397, 234] width 15 height 22
type input "*"
click at [400, 260] on button "Edit" at bounding box center [392, 263] width 55 height 26
click at [379, 233] on span "de" at bounding box center [379, 234] width 15 height 22
click at [384, 262] on button "Edit" at bounding box center [373, 263] width 55 height 26
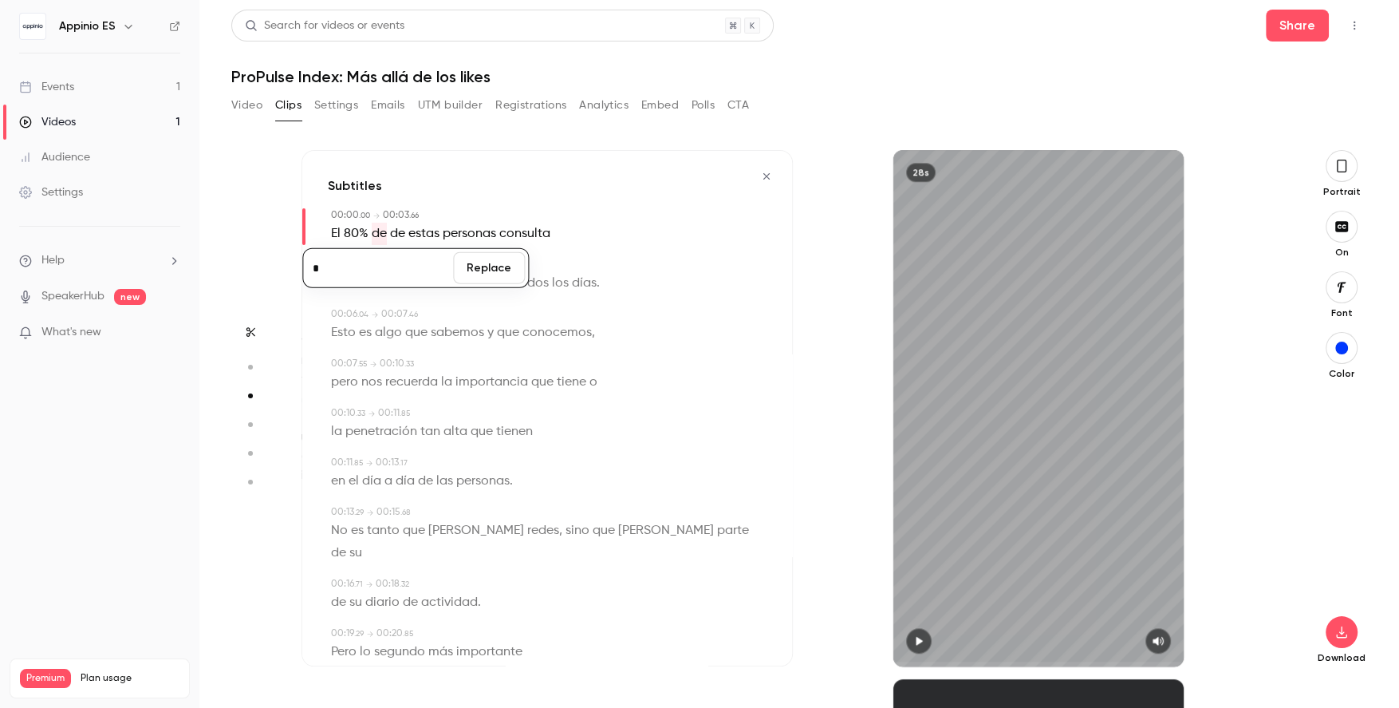
click at [519, 260] on button "Replace" at bounding box center [489, 268] width 72 height 32
click at [322, 229] on div "Subtitles 00:00 . 00 → 00:03 . 66 Edit El 80% de estas personas consulta 00:03 …" at bounding box center [547, 408] width 491 height 516
click at [333, 231] on span "El" at bounding box center [336, 234] width 10 height 22
click at [928, 648] on button "button" at bounding box center [919, 641] width 26 height 26
click at [378, 235] on span "de" at bounding box center [385, 234] width 15 height 22
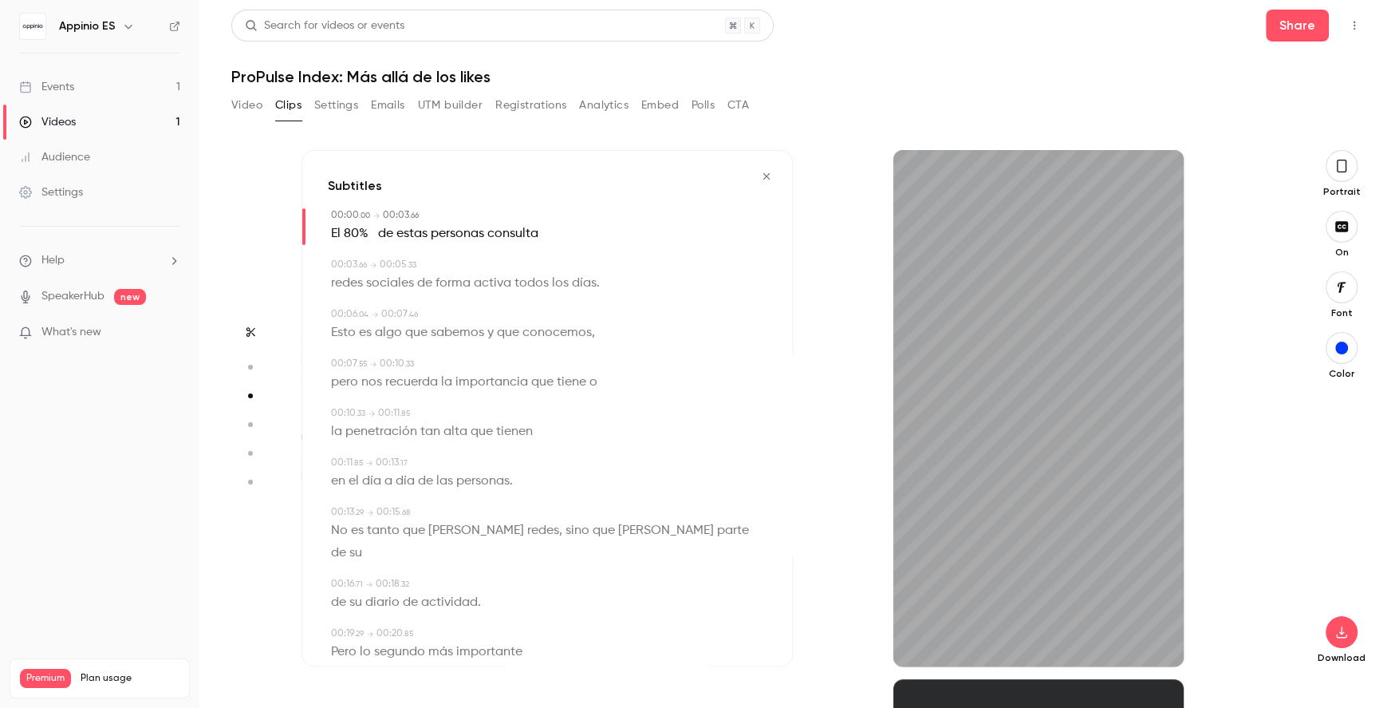
type input "*"
click at [372, 232] on span at bounding box center [373, 234] width 3 height 22
click at [377, 253] on button "Edit" at bounding box center [367, 263] width 55 height 26
type input "**"
click at [492, 275] on button "Replace" at bounding box center [489, 268] width 72 height 32
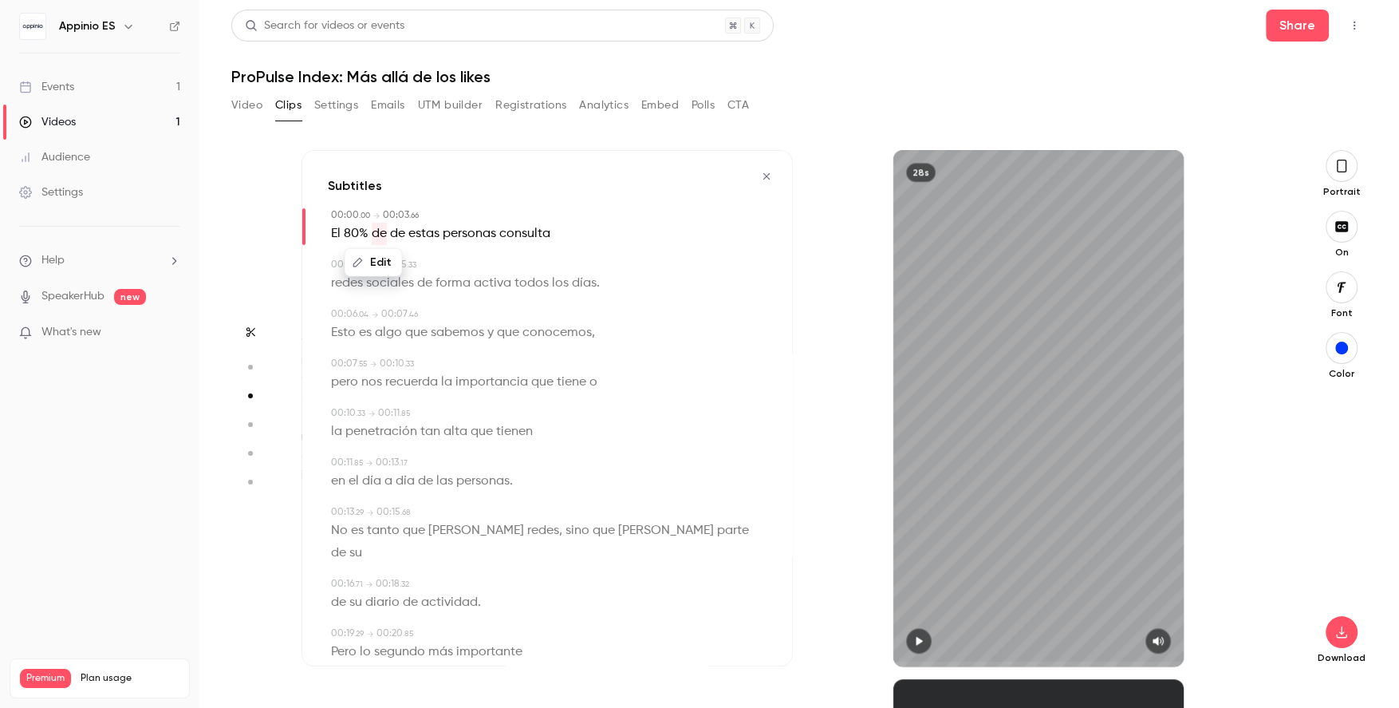
click at [328, 231] on div "00:00 . 00 → 00:03 . 66 Edit El 80% de de estas personas consulta" at bounding box center [547, 226] width 439 height 37
click at [339, 236] on span "El" at bounding box center [336, 234] width 10 height 22
click at [913, 643] on icon "button" at bounding box center [919, 640] width 13 height 11
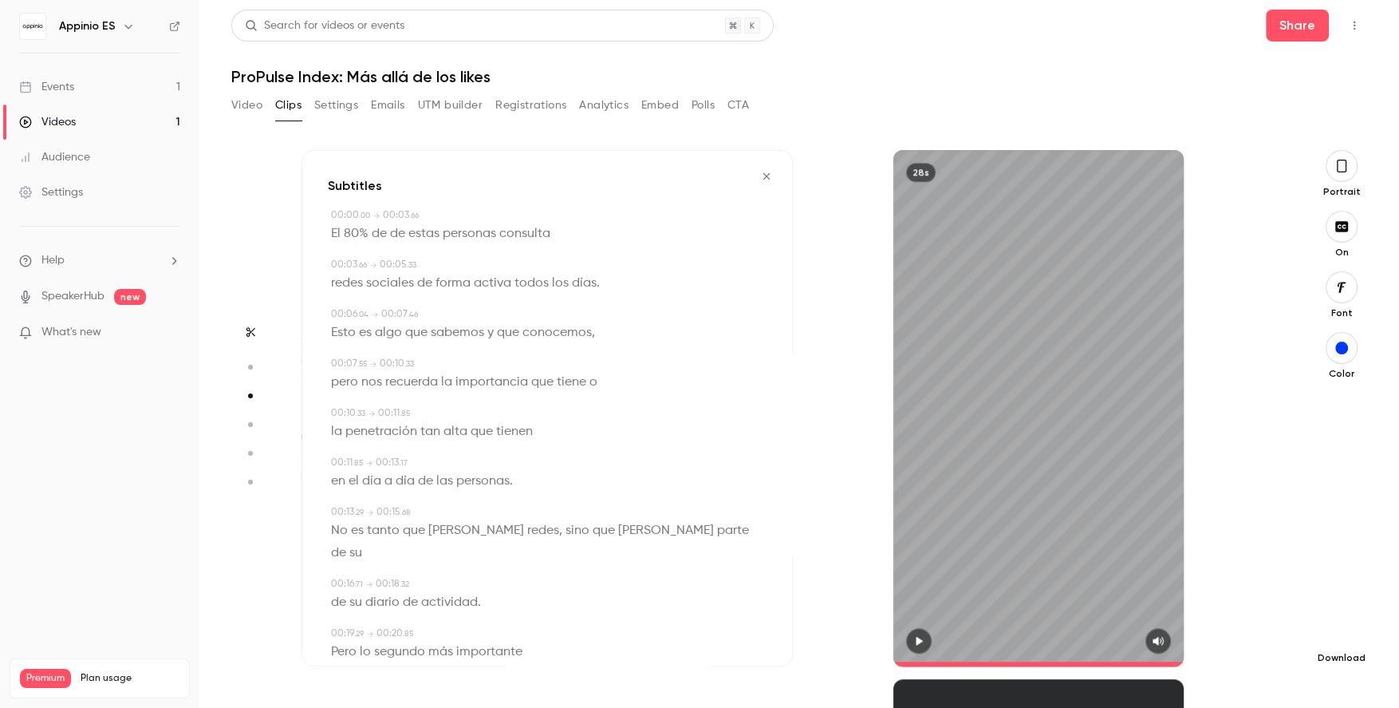
click at [1333, 630] on icon "button" at bounding box center [1341, 631] width 19 height 13
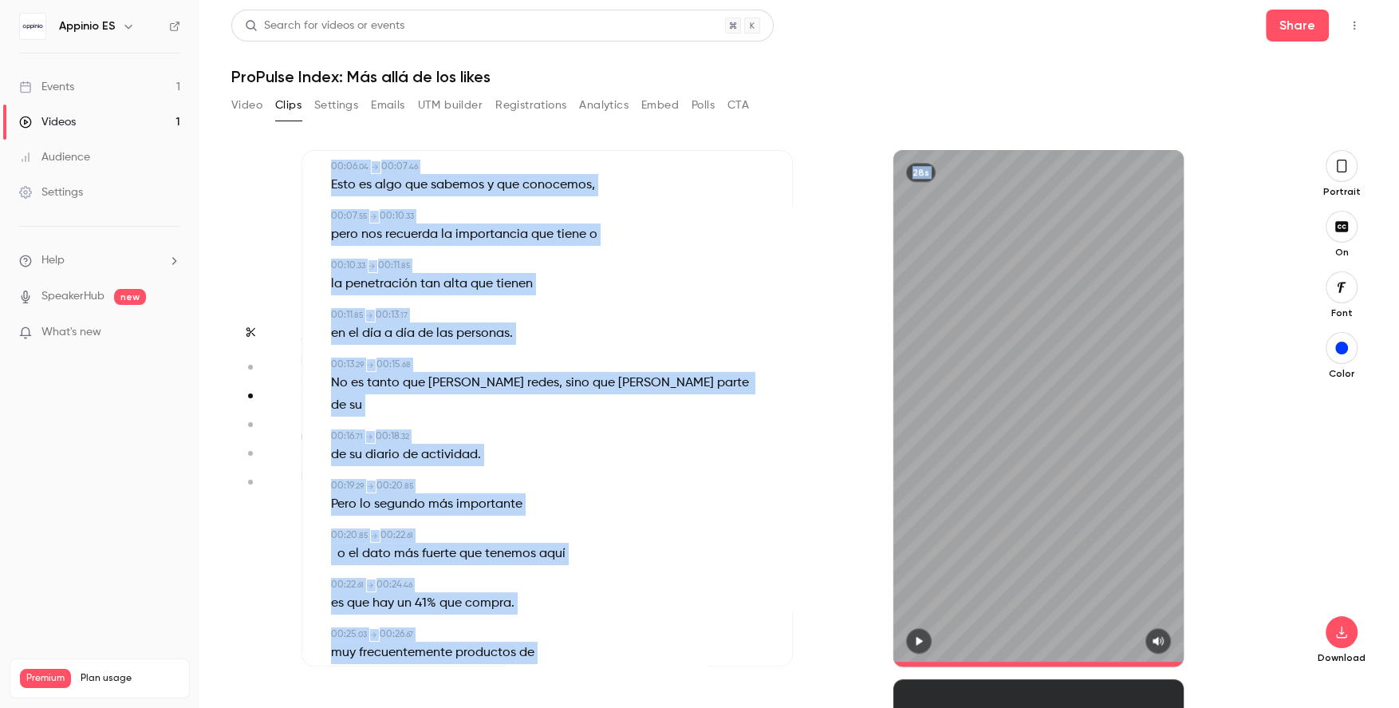
scroll to position [210, 0]
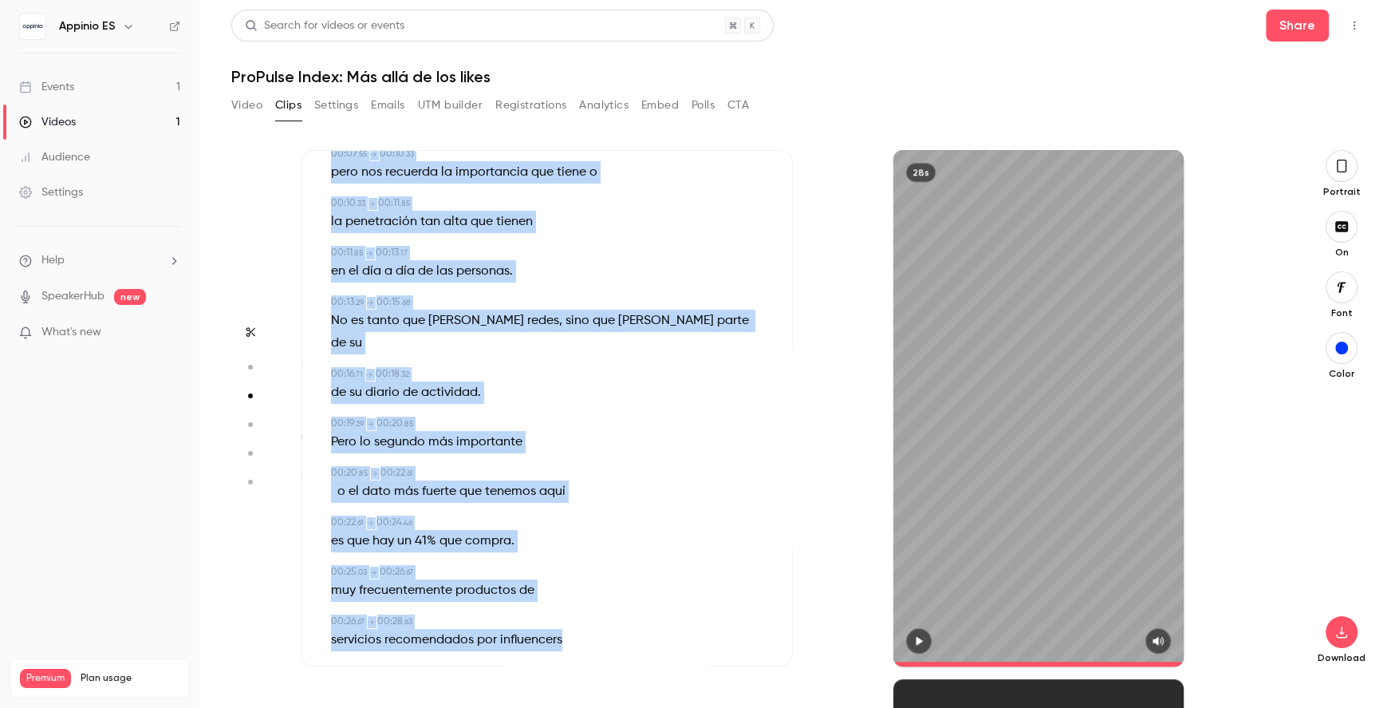
drag, startPoint x: 302, startPoint y: 186, endPoint x: 637, endPoint y: 667, distance: 586.2
click at [637, 667] on div "Start clipping Suggested clips 1h04 90 % virality Subtitles The claim that 177%…" at bounding box center [793, 429] width 983 height 558
copy div "Subtitles 00:00 . 00 → 00:03 . 66 El 80% de de estas personas consulta 00:03 . …"
type input "****"
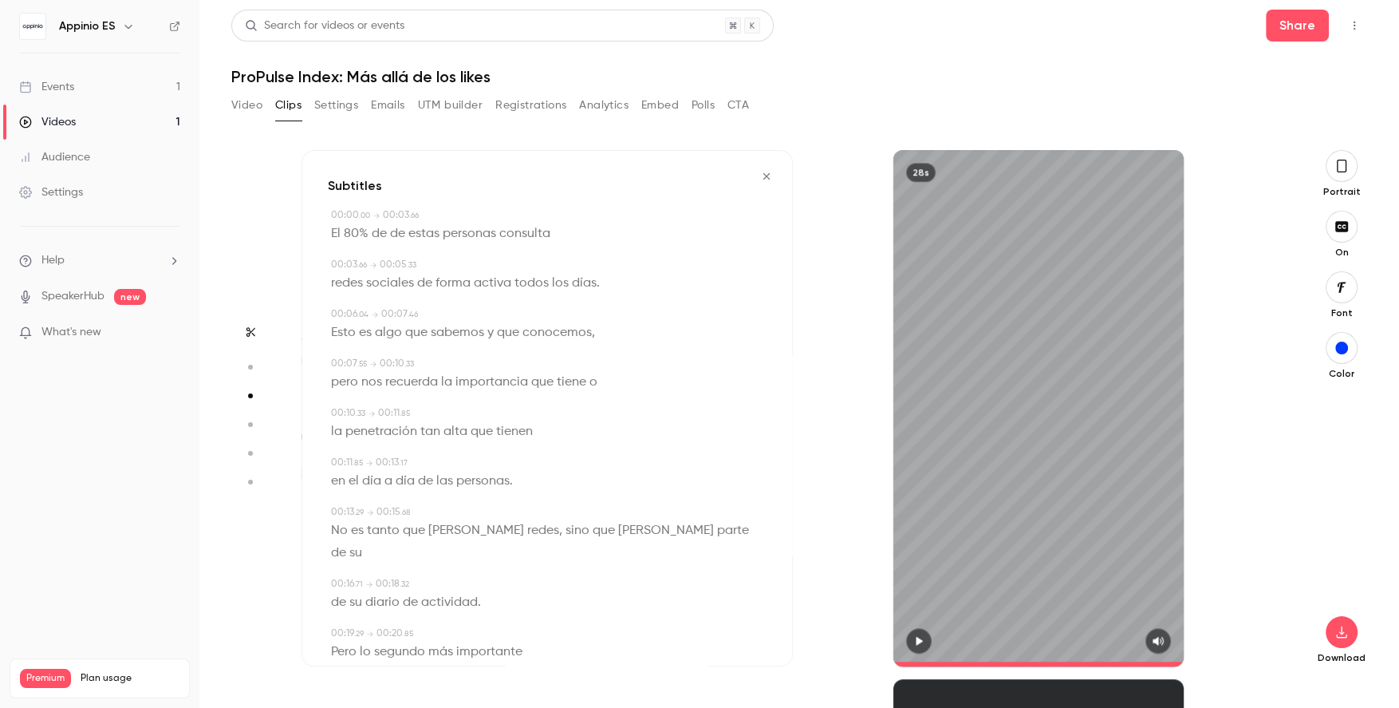
click at [140, 117] on link "Videos 1" at bounding box center [99, 122] width 199 height 35
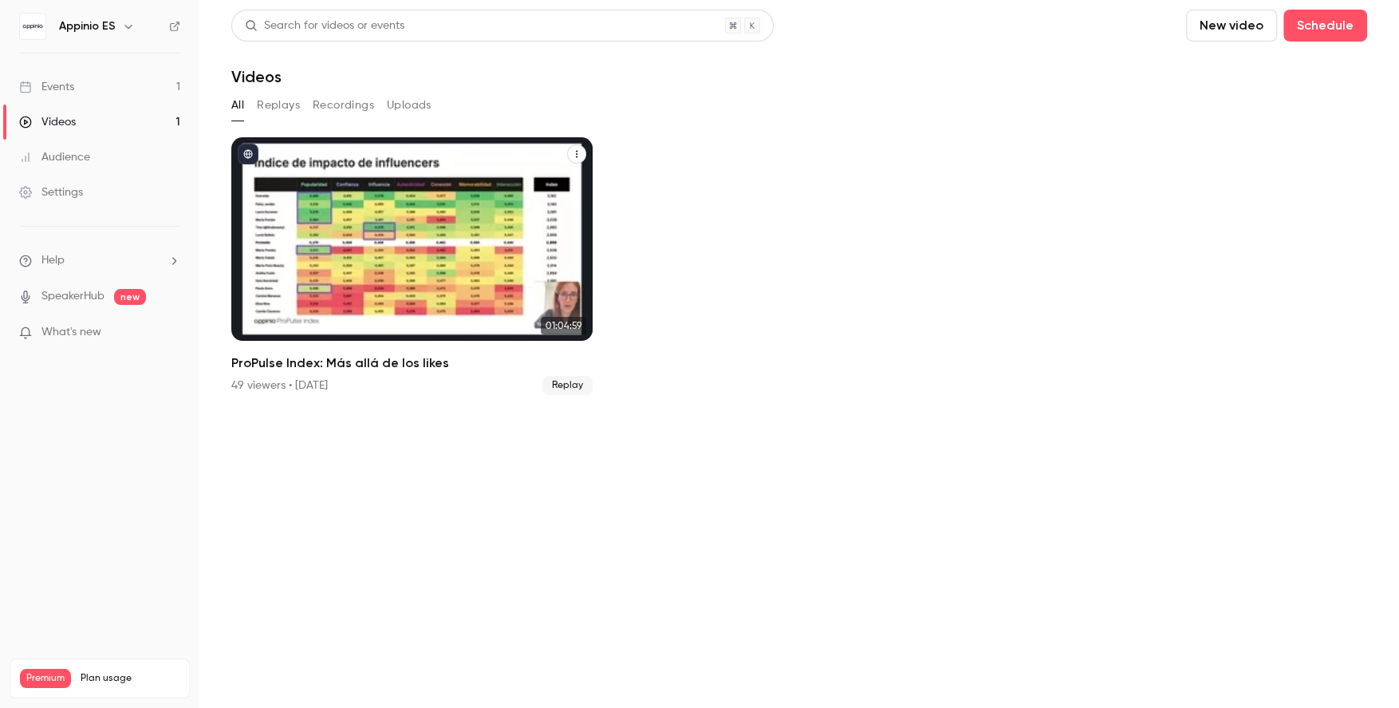
click at [366, 287] on div "ProPulse Index: Más allá de los likes" at bounding box center [411, 238] width 361 height 203
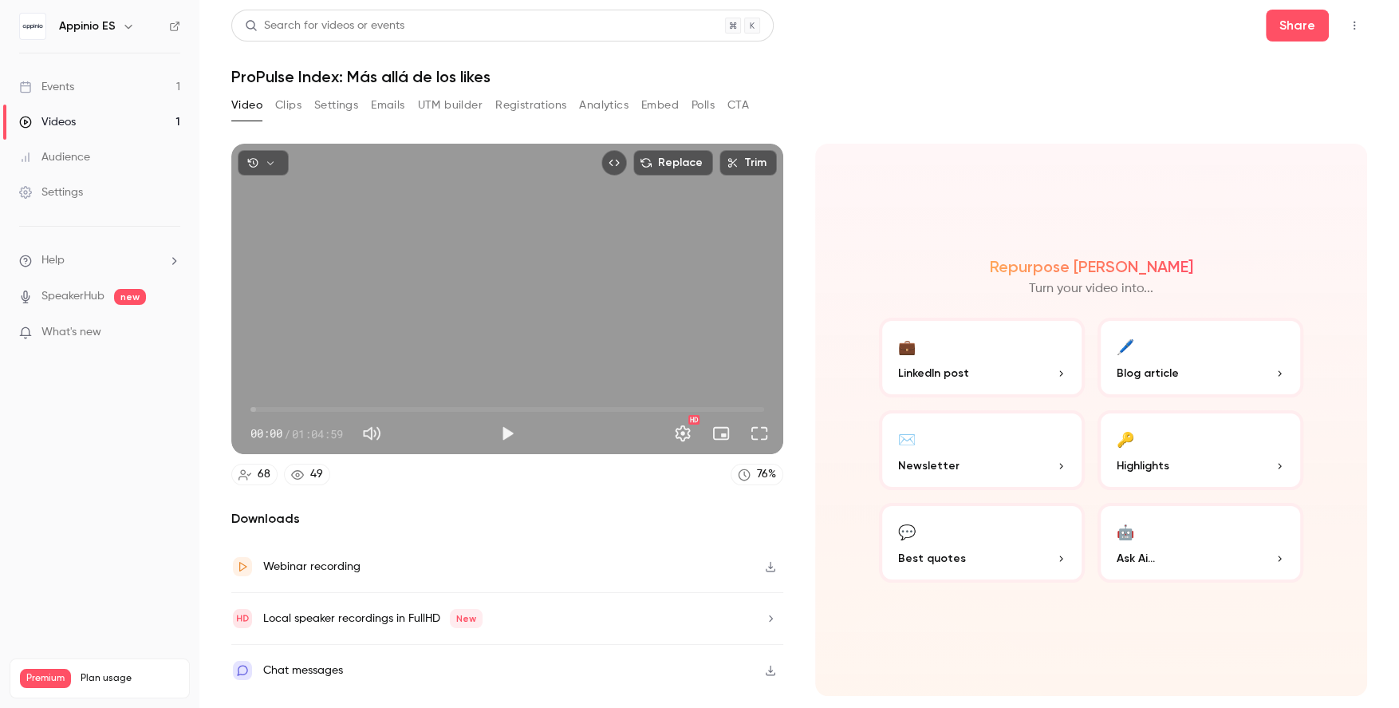
click at [439, 104] on button "UTM builder" at bounding box center [450, 106] width 65 height 26
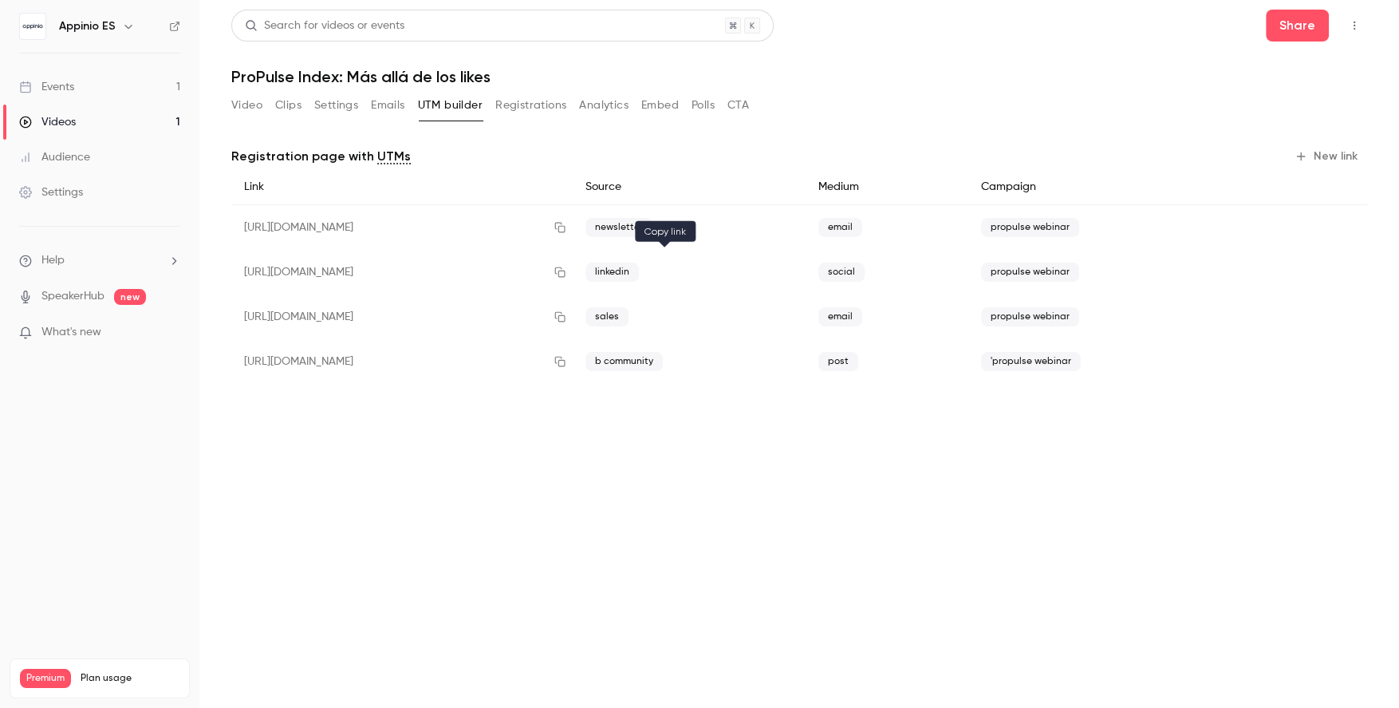
click at [566, 271] on icon "button" at bounding box center [560, 271] width 13 height 11
click at [128, 81] on link "Events 1" at bounding box center [99, 86] width 199 height 35
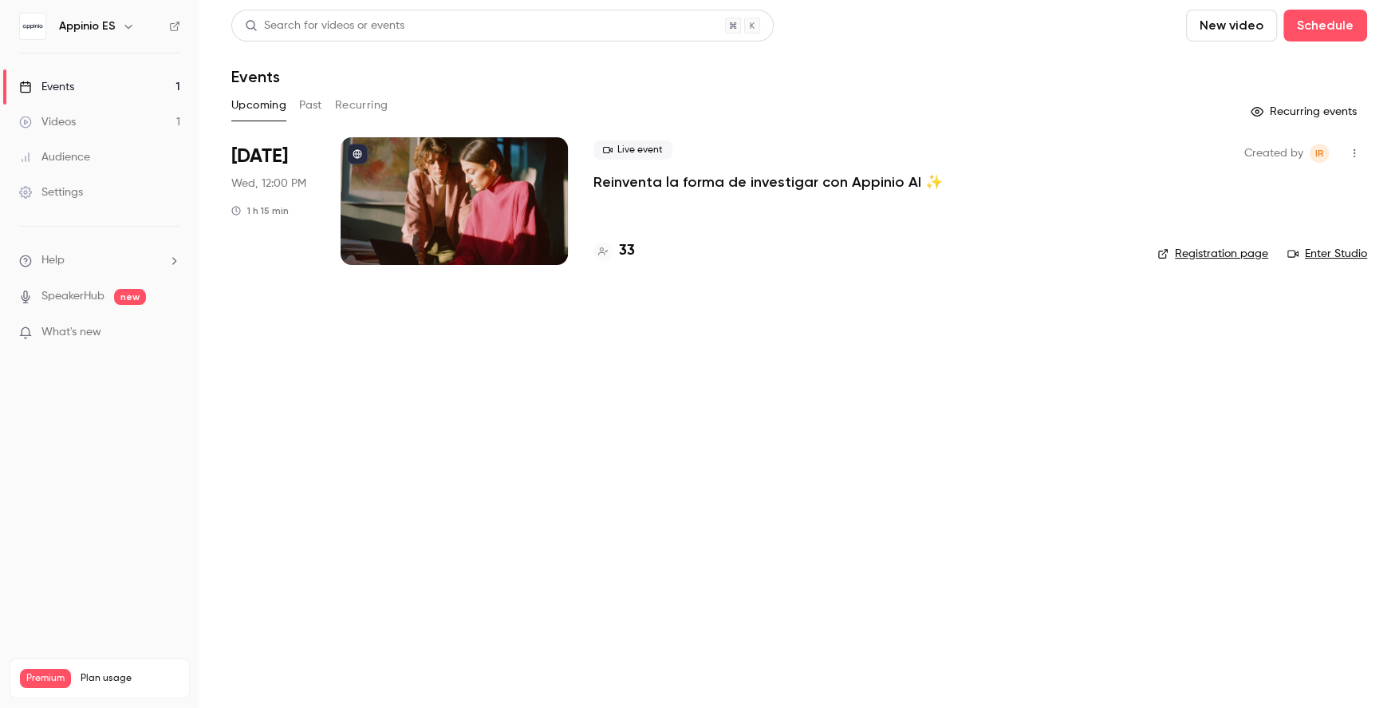
click at [515, 202] on div at bounding box center [454, 201] width 227 height 128
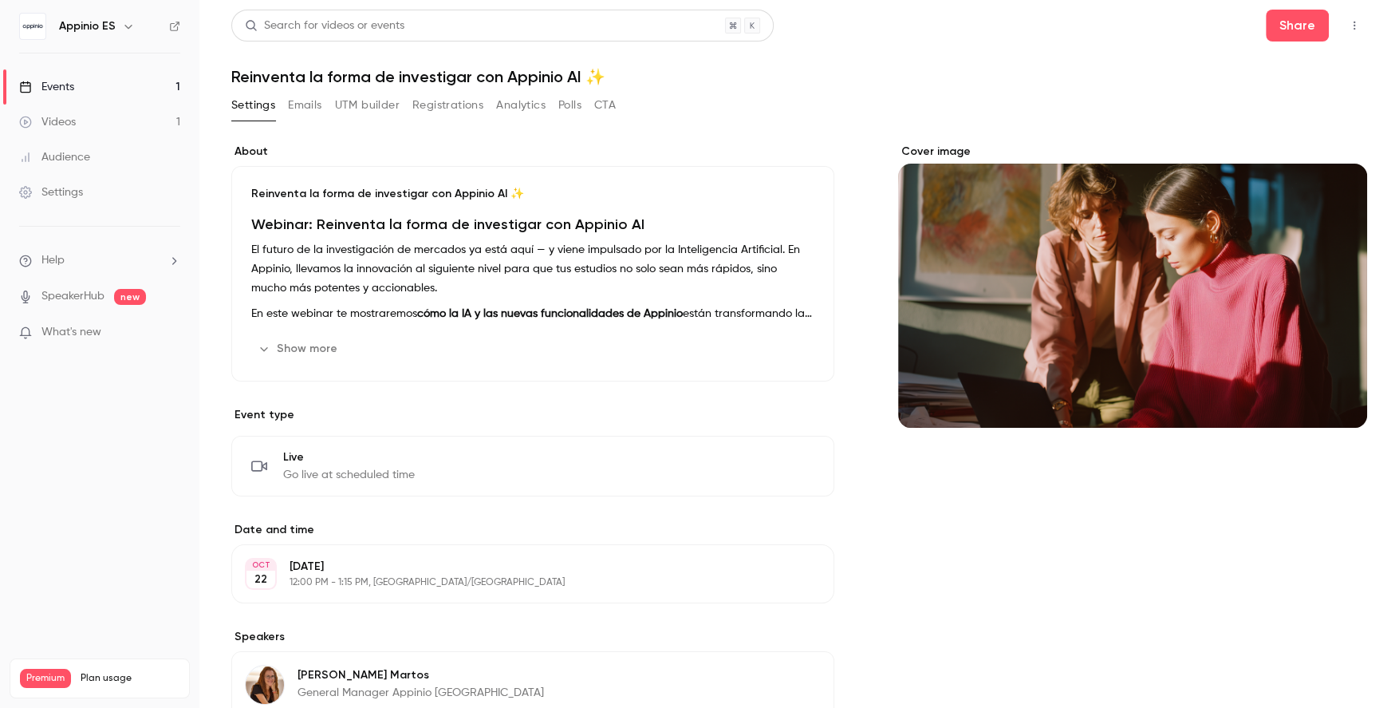
click at [448, 93] on button "Registrations" at bounding box center [447, 106] width 71 height 26
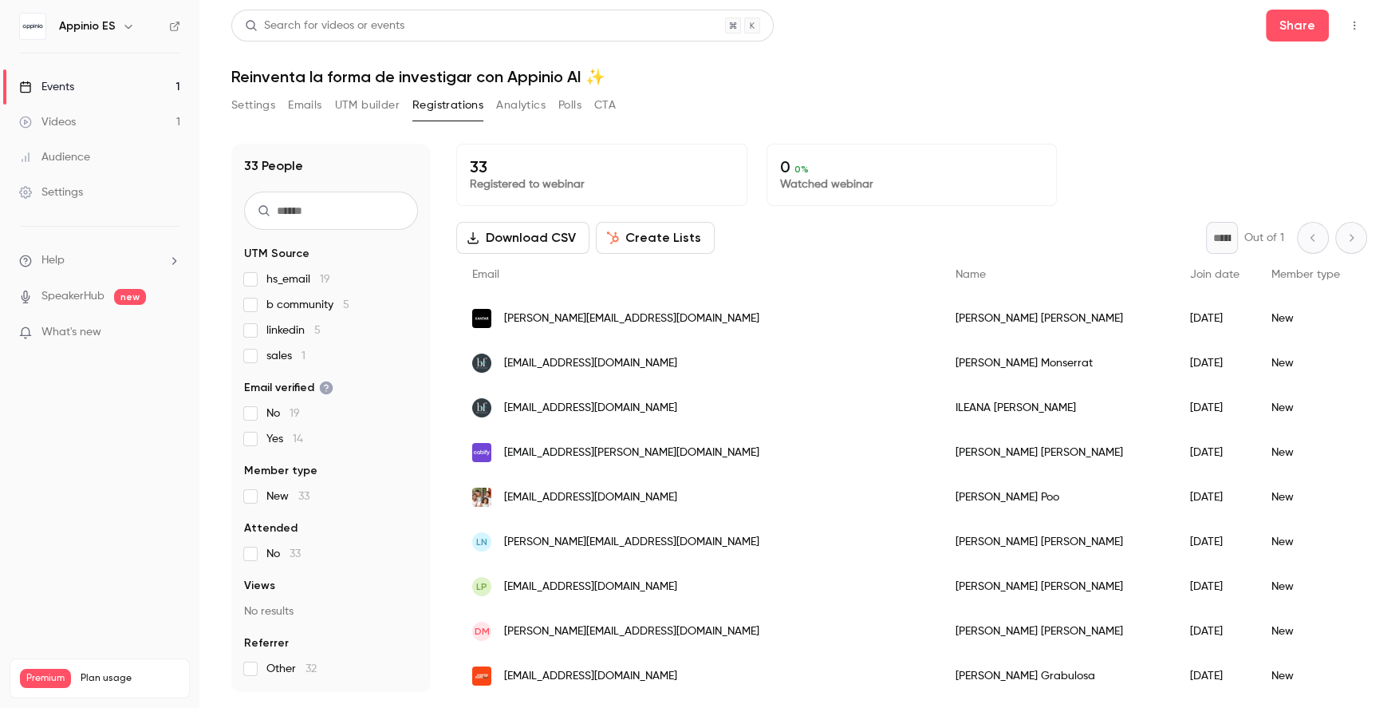
click at [124, 83] on link "Events 1" at bounding box center [99, 86] width 199 height 35
